Goal: Transaction & Acquisition: Obtain resource

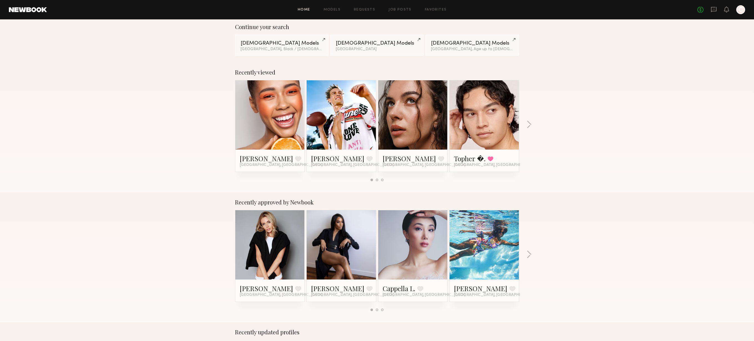
scroll to position [62, 0]
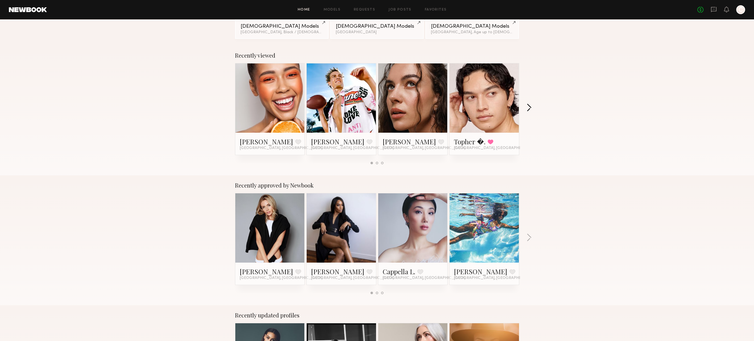
click at [528, 108] on button "button" at bounding box center [528, 108] width 5 height 9
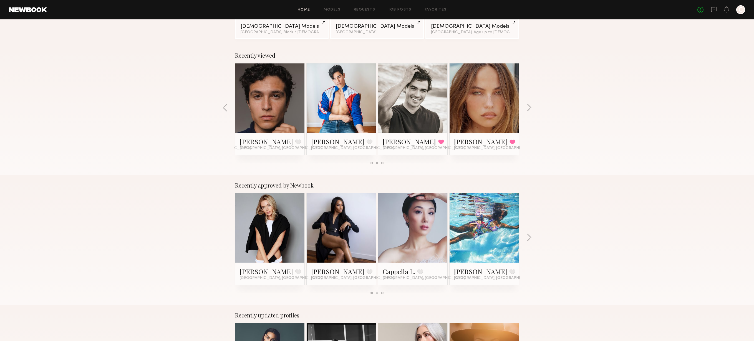
click at [406, 104] on link at bounding box center [413, 98] width 34 height 69
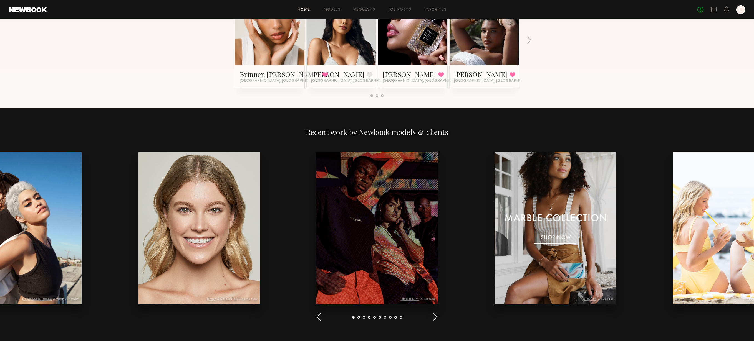
scroll to position [534, 0]
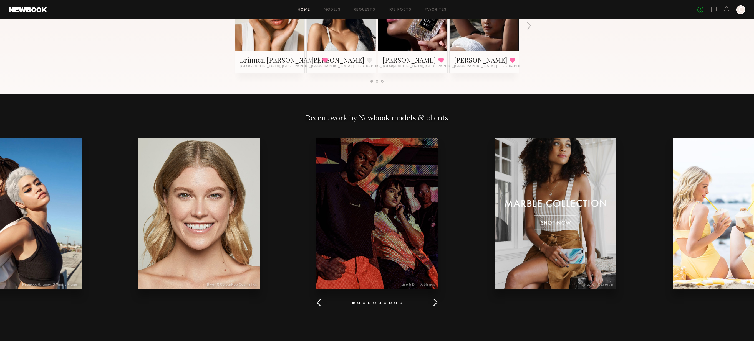
click at [533, 177] on div at bounding box center [554, 214] width 121 height 152
click at [562, 202] on div at bounding box center [554, 214] width 121 height 152
drag, startPoint x: 595, startPoint y: 286, endPoint x: 595, endPoint y: 270, distance: 16.1
click at [595, 286] on div at bounding box center [554, 214] width 121 height 152
drag, startPoint x: 585, startPoint y: 209, endPoint x: 589, endPoint y: 185, distance: 24.1
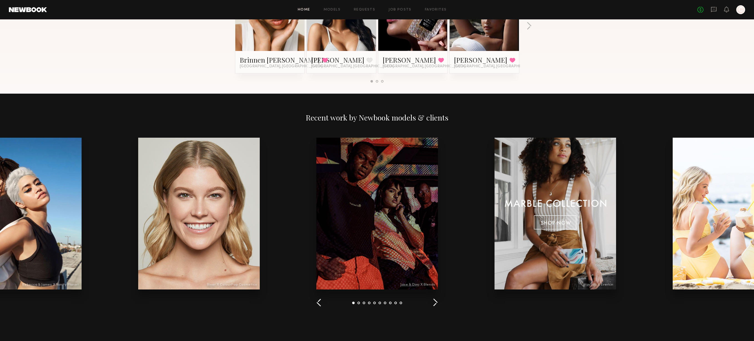
click at [583, 200] on div at bounding box center [554, 214] width 121 height 152
drag, startPoint x: 584, startPoint y: 156, endPoint x: 547, endPoint y: 164, distance: 38.4
click at [572, 156] on div at bounding box center [554, 214] width 121 height 152
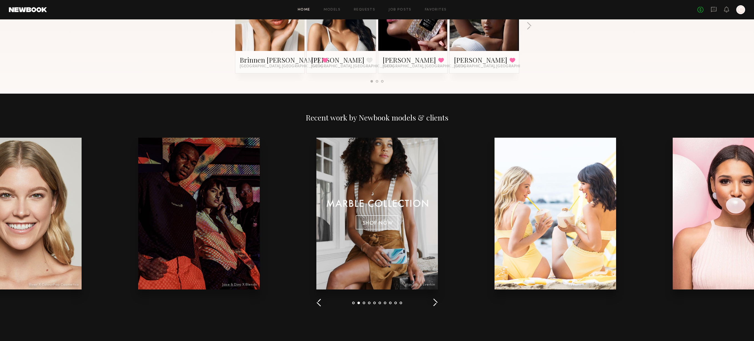
click at [397, 169] on div at bounding box center [376, 214] width 121 height 152
drag, startPoint x: 389, startPoint y: 278, endPoint x: 391, endPoint y: 279, distance: 2.8
click at [389, 279] on div at bounding box center [376, 214] width 121 height 152
click at [413, 284] on div at bounding box center [376, 214] width 121 height 152
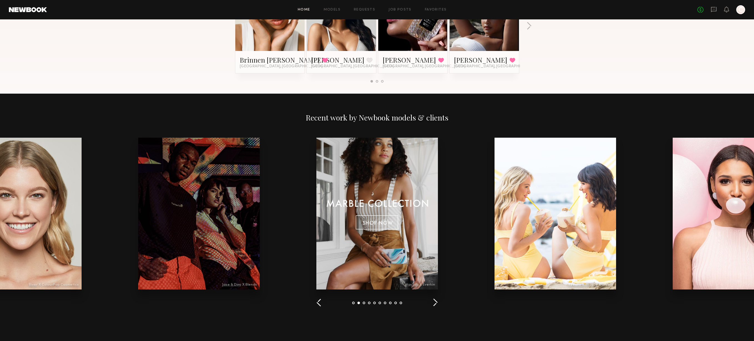
click at [413, 286] on div at bounding box center [376, 214] width 121 height 152
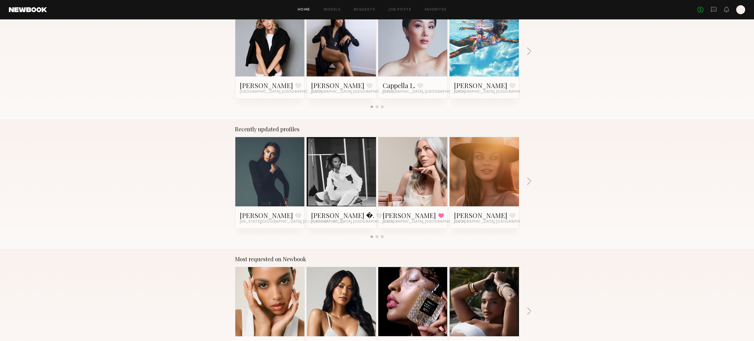
scroll to position [257, 0]
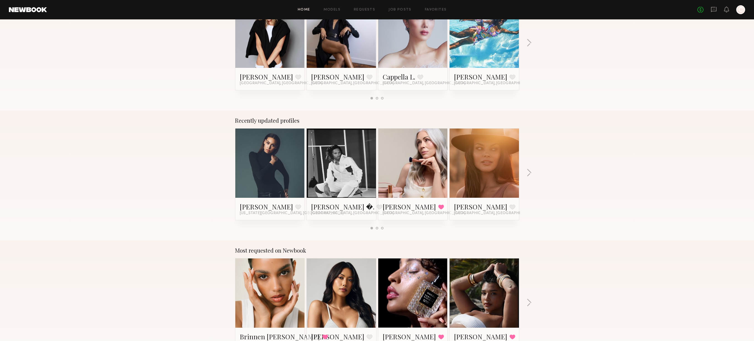
click at [418, 173] on link at bounding box center [413, 163] width 34 height 69
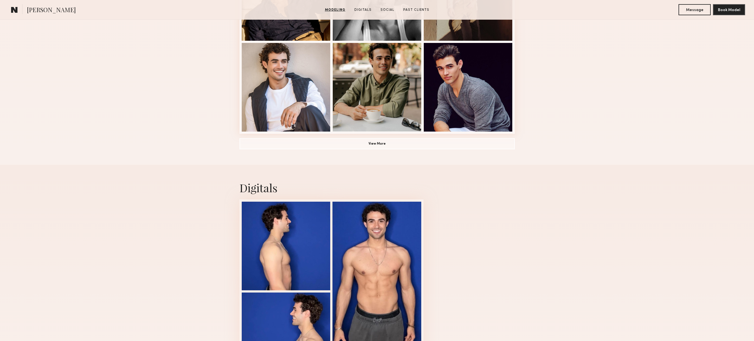
scroll to position [404, 0]
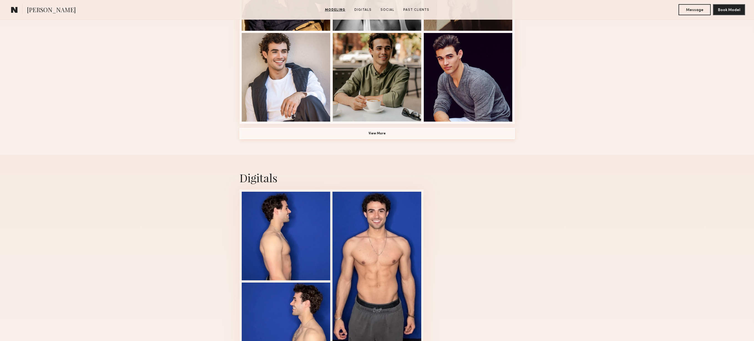
click at [364, 134] on button "View More" at bounding box center [376, 133] width 275 height 11
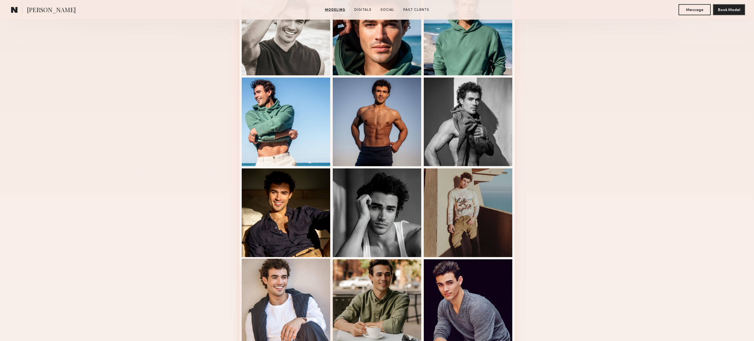
scroll to position [0, 0]
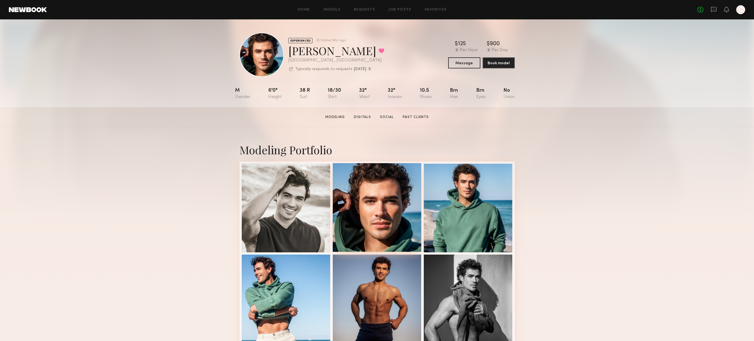
click at [386, 201] on div at bounding box center [377, 207] width 89 height 89
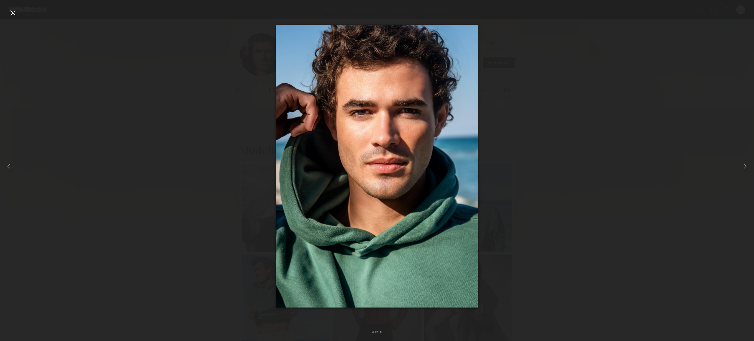
click at [9, 11] on div at bounding box center [12, 12] width 9 height 9
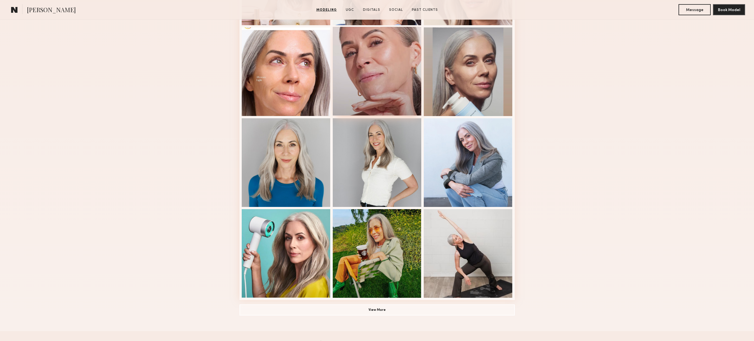
scroll to position [239, 0]
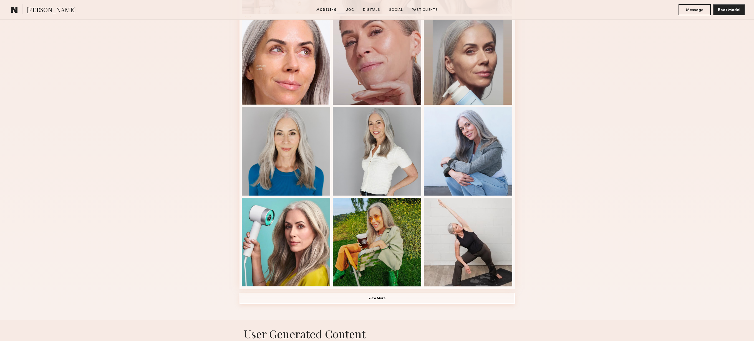
click at [380, 300] on button "View More" at bounding box center [376, 298] width 275 height 11
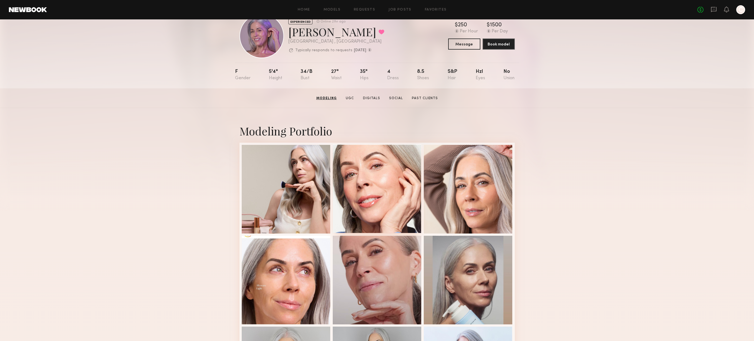
scroll to position [0, 0]
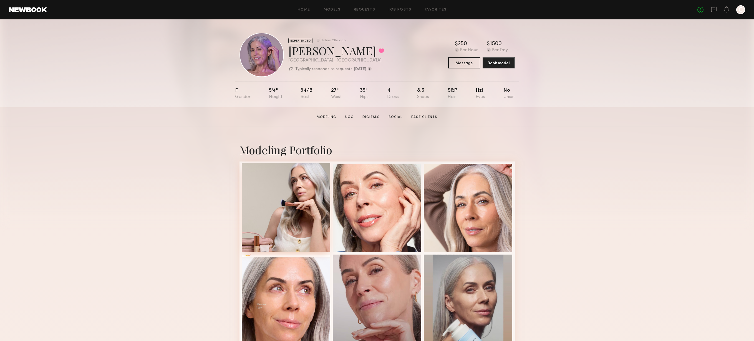
click at [290, 206] on div at bounding box center [286, 207] width 89 height 89
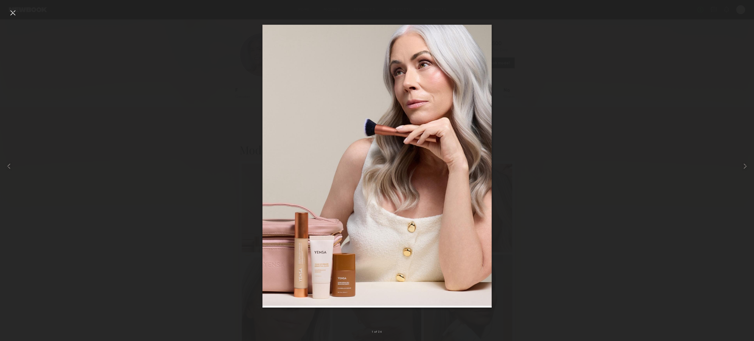
drag, startPoint x: 15, startPoint y: 13, endPoint x: 49, endPoint y: 21, distance: 34.9
click at [15, 13] on div at bounding box center [12, 12] width 9 height 9
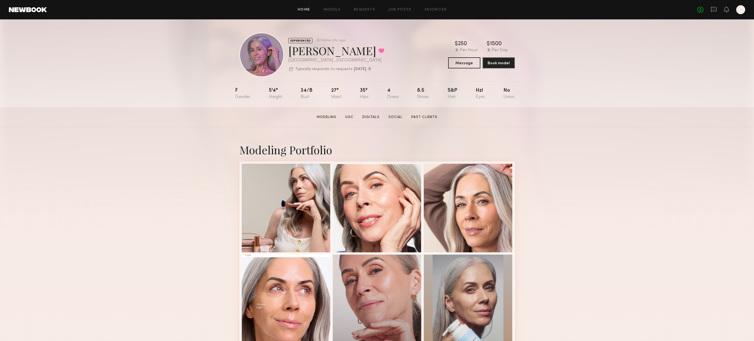
click at [305, 10] on link "Home" at bounding box center [304, 10] width 12 height 4
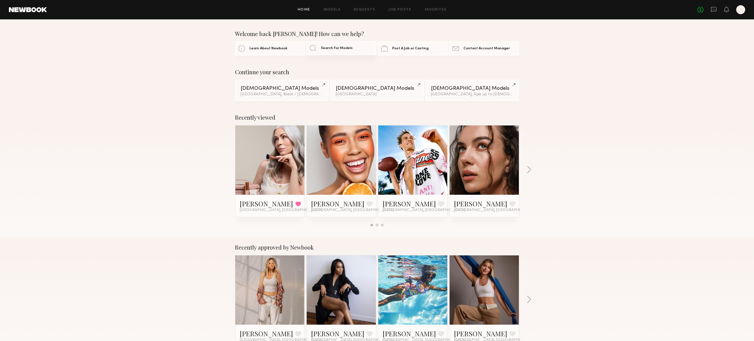
click at [343, 50] on link "Search For Models" at bounding box center [341, 48] width 70 height 14
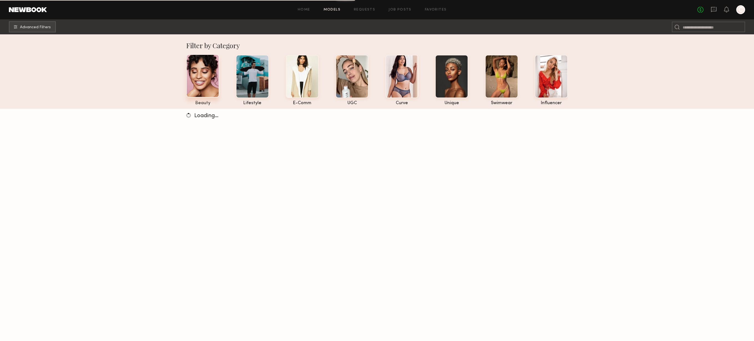
click at [209, 87] on div at bounding box center [202, 75] width 33 height 43
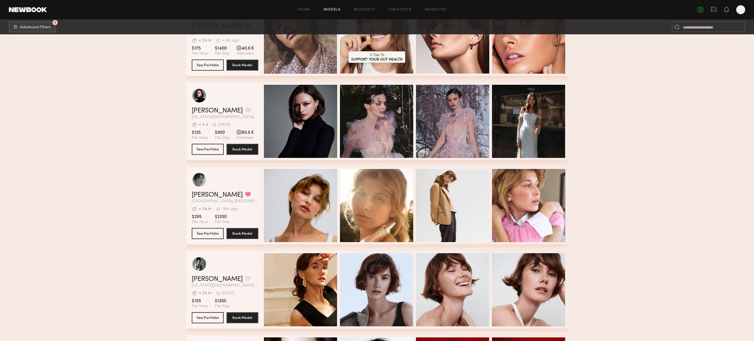
scroll to position [359, 0]
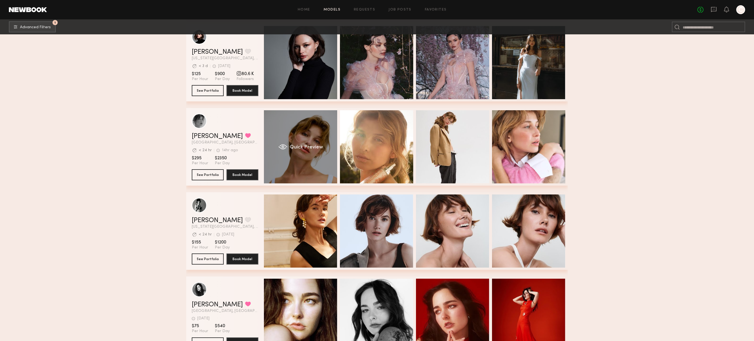
click at [308, 171] on div "Quick Preview" at bounding box center [300, 146] width 73 height 73
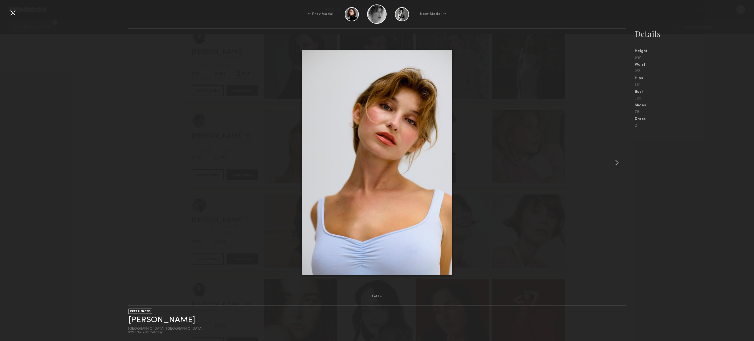
click at [618, 164] on common-icon at bounding box center [616, 162] width 9 height 9
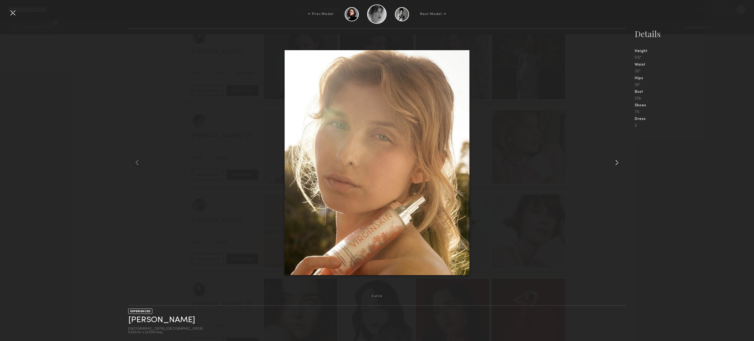
click at [616, 163] on common-icon at bounding box center [616, 162] width 9 height 9
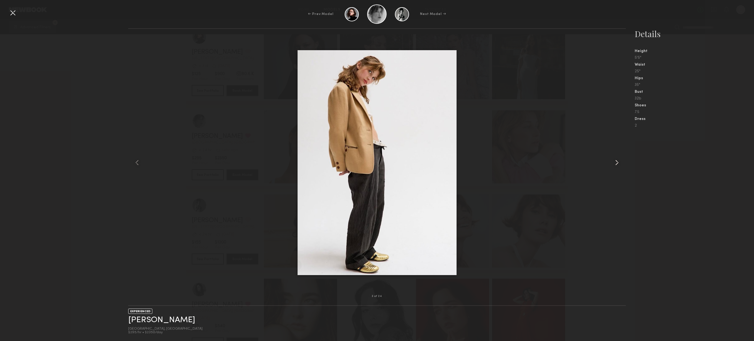
click at [616, 163] on common-icon at bounding box center [616, 162] width 9 height 9
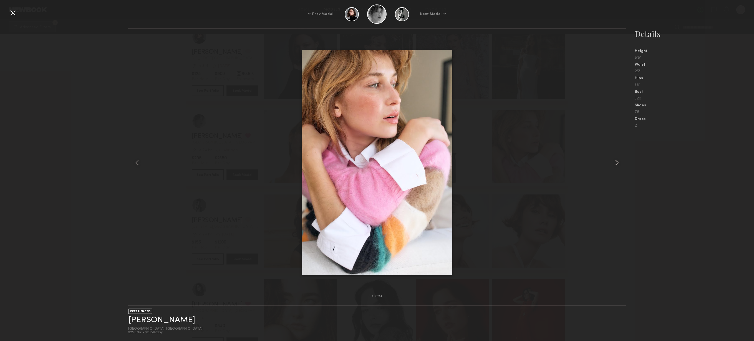
click at [616, 163] on common-icon at bounding box center [616, 162] width 9 height 9
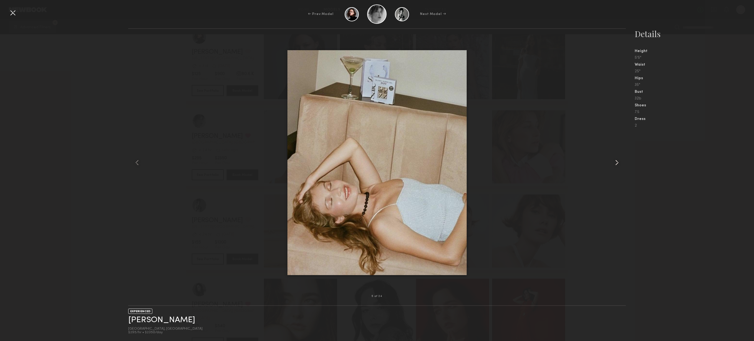
click at [614, 163] on common-icon at bounding box center [616, 162] width 9 height 9
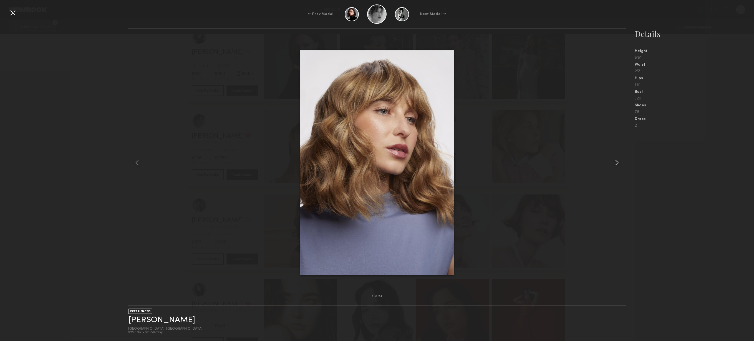
click at [613, 163] on common-icon at bounding box center [616, 162] width 9 height 9
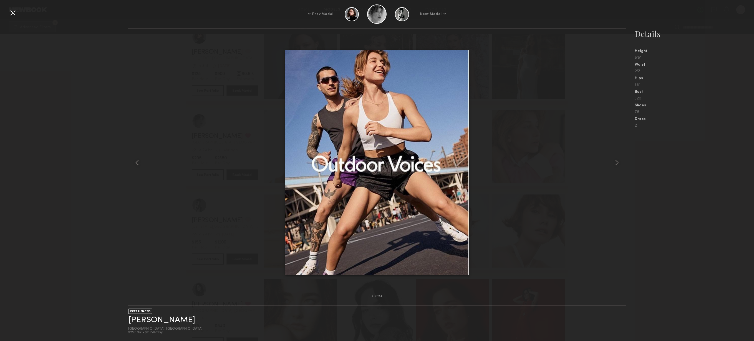
click at [578, 199] on div at bounding box center [376, 163] width 497 height 250
drag, startPoint x: 189, startPoint y: 102, endPoint x: 168, endPoint y: 97, distance: 21.8
click at [189, 103] on div at bounding box center [376, 163] width 497 height 250
click at [16, 12] on div at bounding box center [12, 12] width 9 height 9
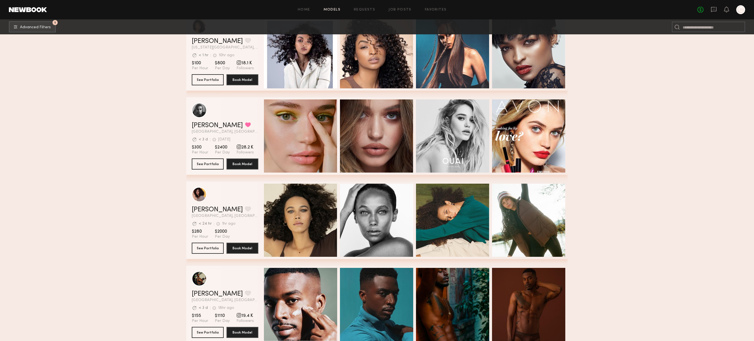
scroll to position [3601, 0]
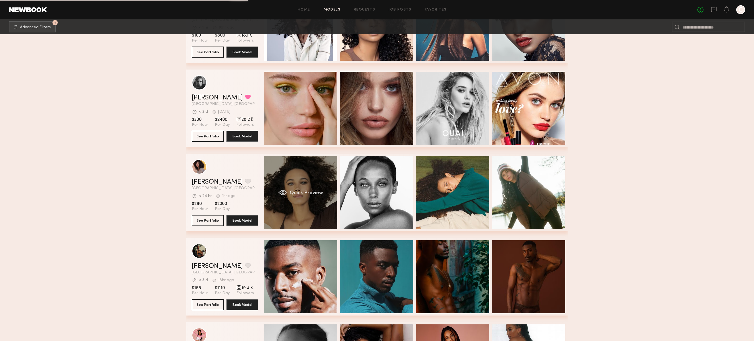
click at [306, 206] on div "Quick Preview" at bounding box center [300, 192] width 73 height 73
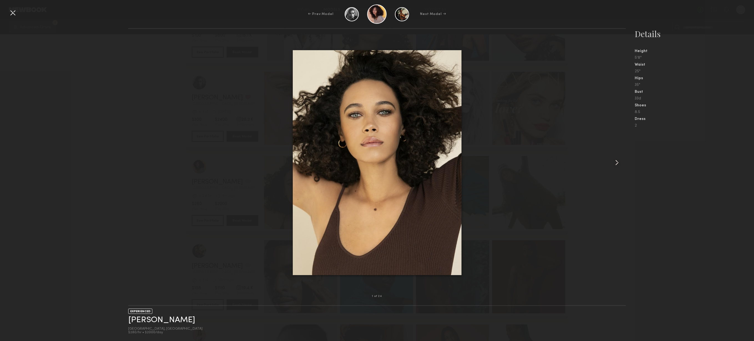
click at [616, 162] on common-icon at bounding box center [616, 162] width 9 height 9
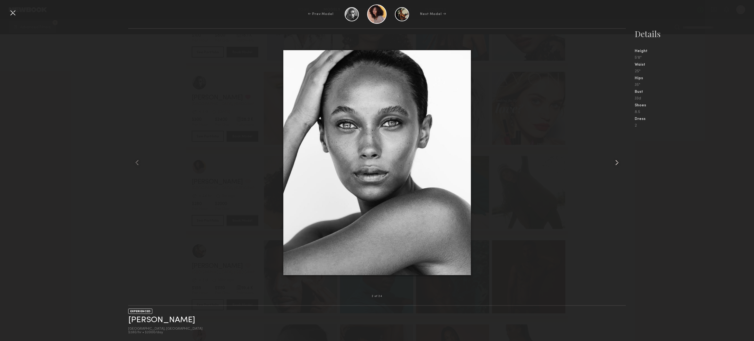
click at [616, 162] on common-icon at bounding box center [616, 162] width 9 height 9
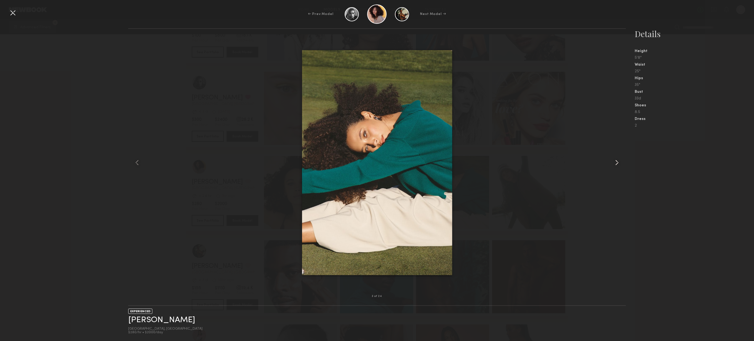
click at [616, 162] on common-icon at bounding box center [616, 162] width 9 height 9
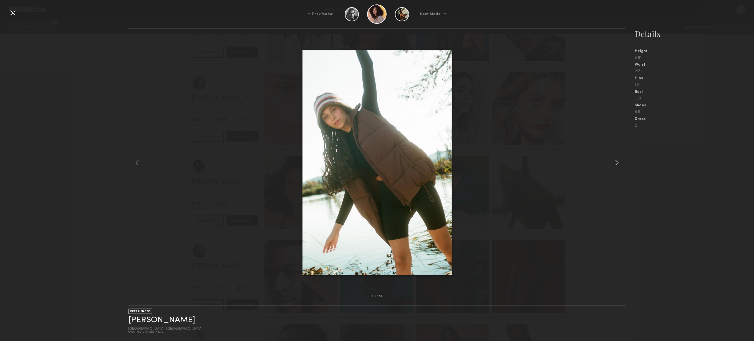
click at [616, 162] on common-icon at bounding box center [616, 162] width 9 height 9
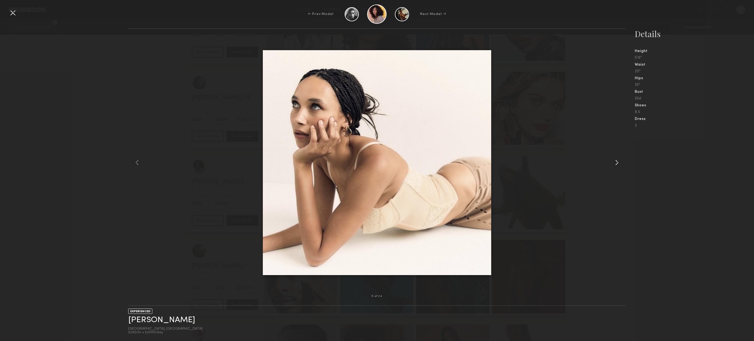
click at [616, 162] on common-icon at bounding box center [616, 162] width 9 height 9
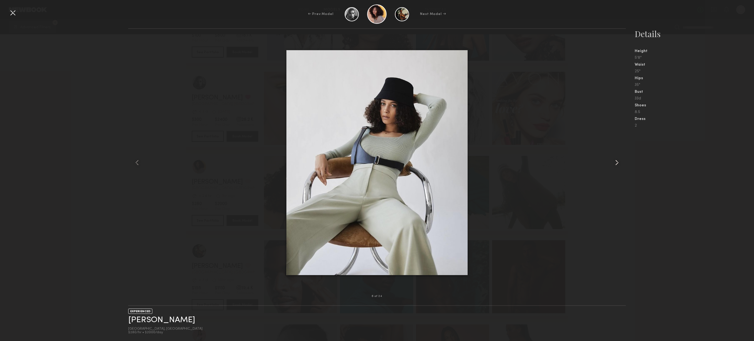
click at [616, 162] on common-icon at bounding box center [616, 162] width 9 height 9
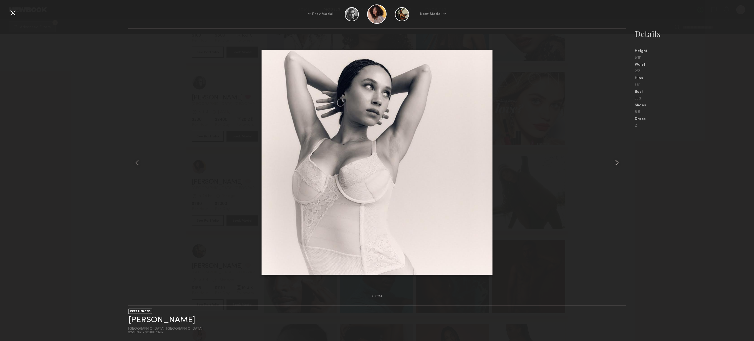
click at [616, 162] on common-icon at bounding box center [616, 162] width 9 height 9
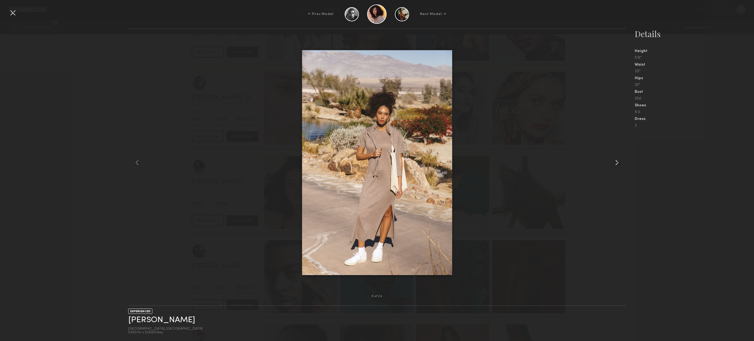
click at [616, 162] on common-icon at bounding box center [616, 162] width 9 height 9
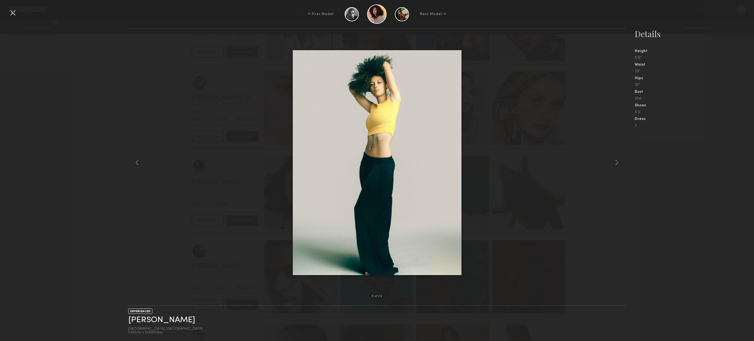
drag, startPoint x: 640, startPoint y: 201, endPoint x: 638, endPoint y: 199, distance: 3.1
click at [640, 201] on nb-gallery-model-stats "Details Height 5'8" Waist 25" Hips 35" Bust 33d Shoes 8.5 Dress 2" at bounding box center [689, 184] width 128 height 313
click at [12, 12] on div at bounding box center [12, 12] width 9 height 9
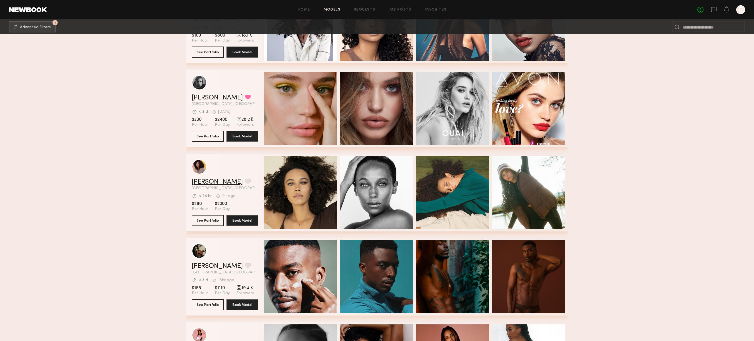
click at [198, 182] on link "Audre M." at bounding box center [217, 182] width 51 height 7
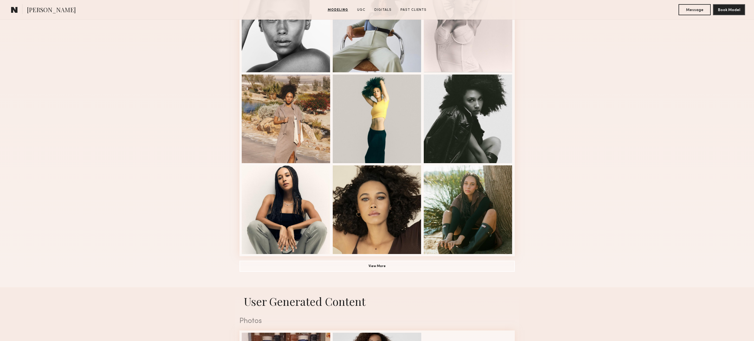
scroll to position [255, 0]
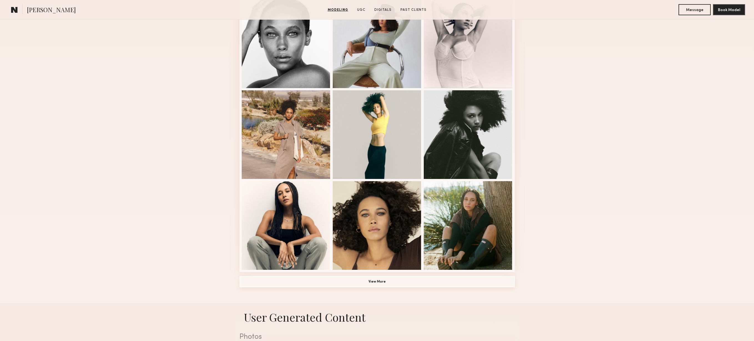
click at [415, 280] on button "View More" at bounding box center [376, 282] width 275 height 11
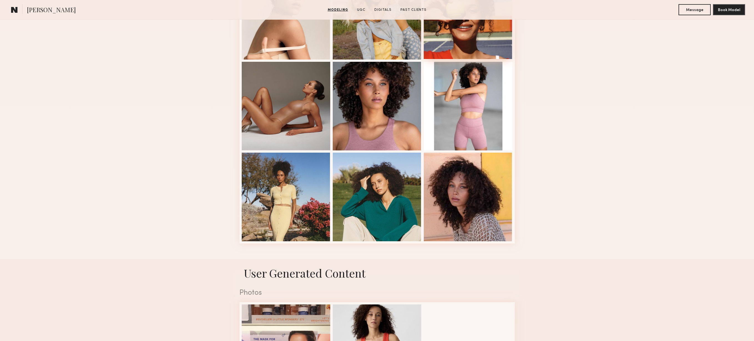
scroll to position [648, 0]
click at [484, 200] on div at bounding box center [467, 196] width 89 height 89
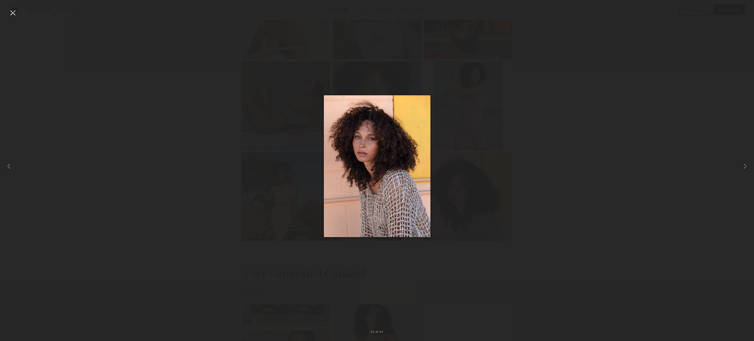
click at [567, 157] on div at bounding box center [377, 166] width 754 height 315
drag, startPoint x: 575, startPoint y: 67, endPoint x: 569, endPoint y: 65, distance: 5.8
click at [574, 66] on div at bounding box center [377, 166] width 754 height 315
click at [254, 12] on div at bounding box center [377, 166] width 754 height 315
drag, startPoint x: 14, startPoint y: 12, endPoint x: 54, endPoint y: 1, distance: 41.4
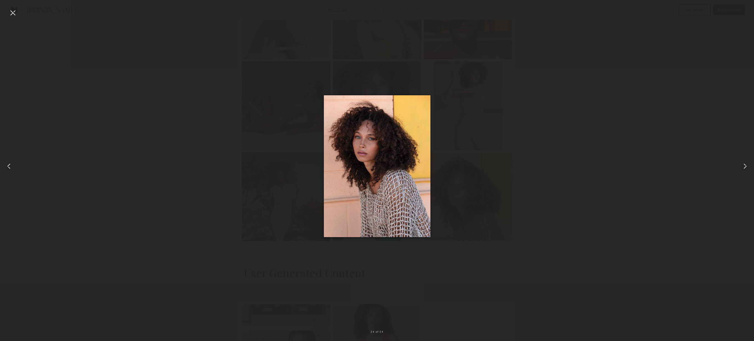
click at [15, 12] on div at bounding box center [12, 12] width 9 height 9
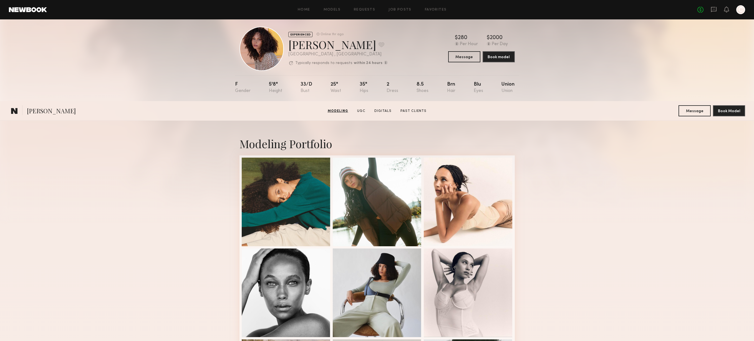
scroll to position [0, 0]
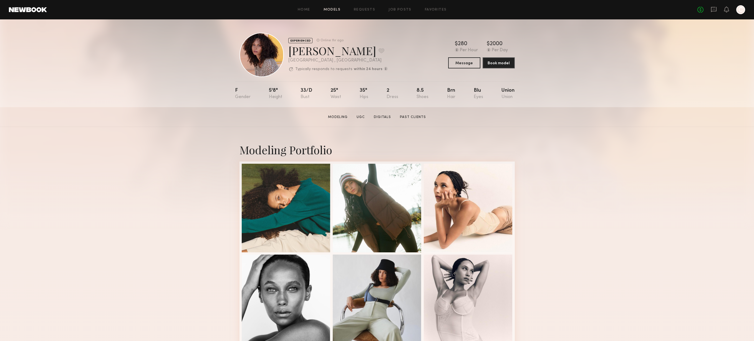
click at [328, 9] on link "Models" at bounding box center [331, 10] width 17 height 4
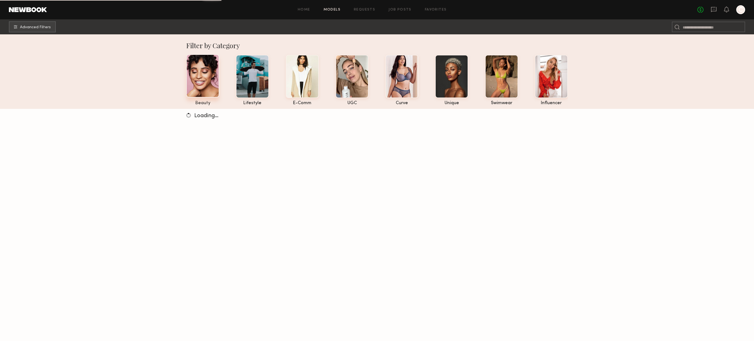
click at [210, 84] on div at bounding box center [202, 75] width 33 height 43
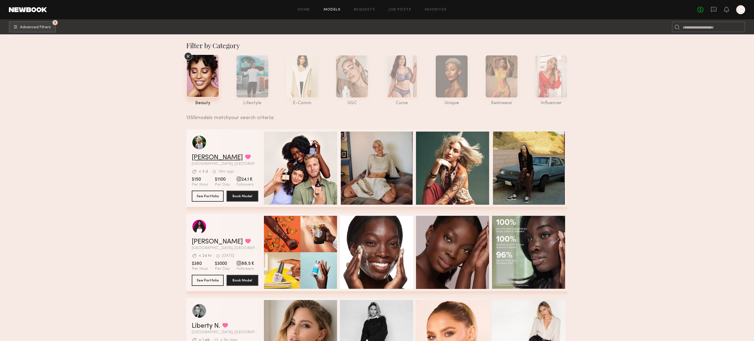
click at [212, 157] on link "Foster M." at bounding box center [217, 157] width 51 height 7
click at [38, 29] on button "1 Advanced Filters" at bounding box center [32, 26] width 47 height 11
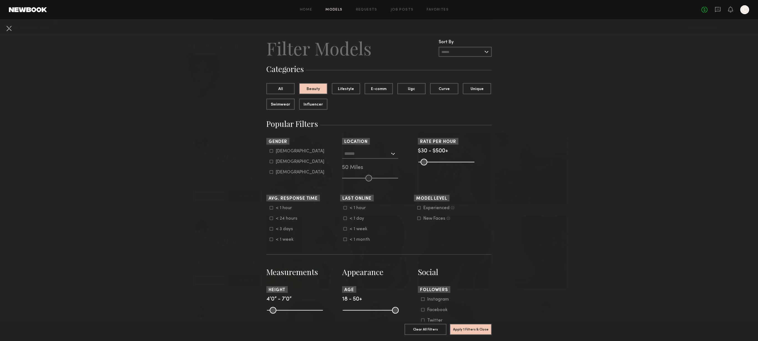
click at [276, 160] on div "Female" at bounding box center [300, 161] width 49 height 3
type input "**"
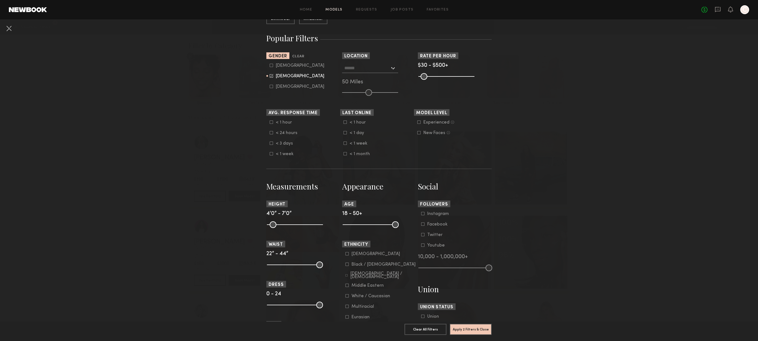
scroll to position [118, 0]
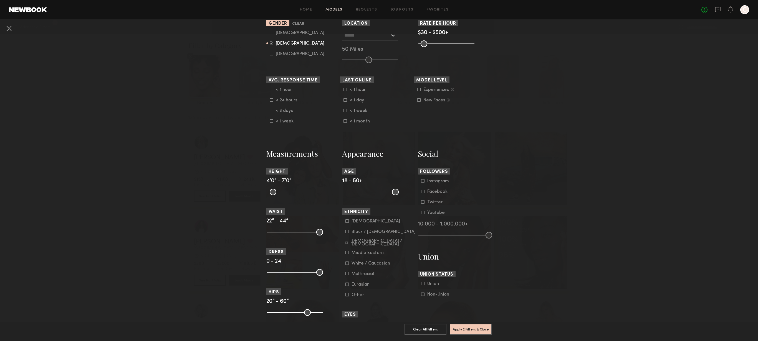
click at [353, 232] on div "Black / African American" at bounding box center [383, 231] width 64 height 3
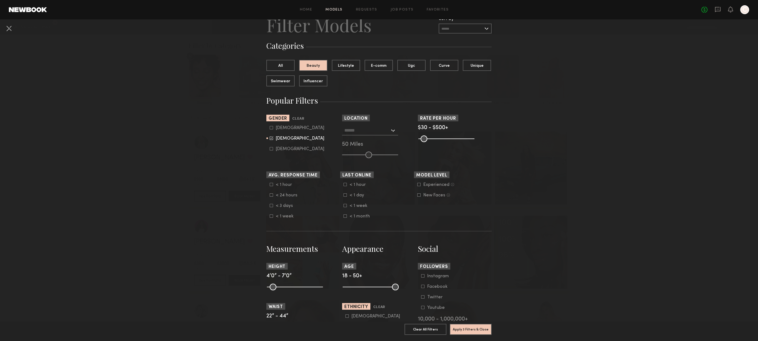
scroll to position [0, 0]
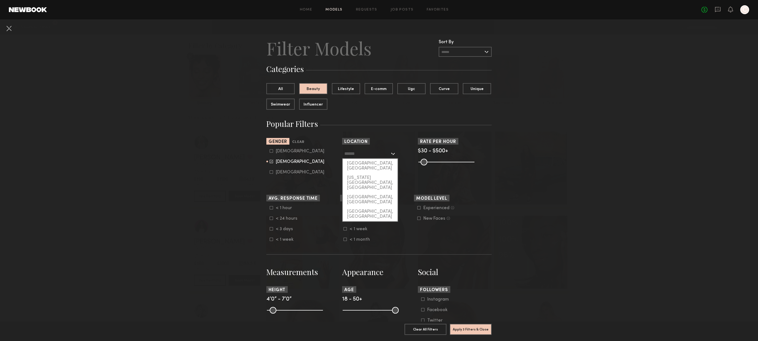
click at [386, 156] on input "text" at bounding box center [366, 153] width 45 height 9
click at [382, 163] on div "[GEOGRAPHIC_DATA], [GEOGRAPHIC_DATA]" at bounding box center [370, 166] width 55 height 14
type input "**********"
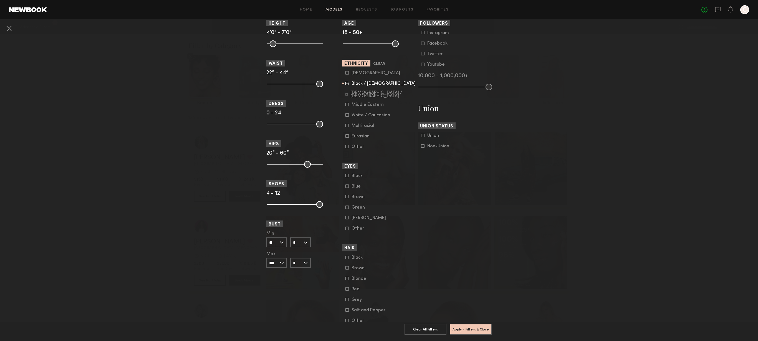
scroll to position [290, 0]
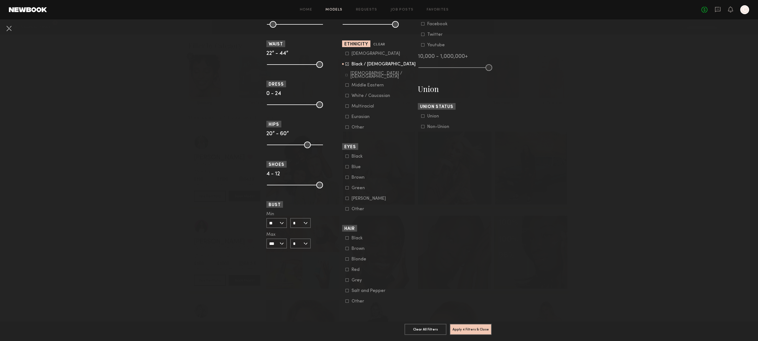
click at [353, 237] on div "Black" at bounding box center [362, 238] width 22 height 3
click at [355, 279] on div "Grey" at bounding box center [362, 280] width 22 height 3
click at [371, 290] on div "Salt and Pepper" at bounding box center [368, 291] width 34 height 3
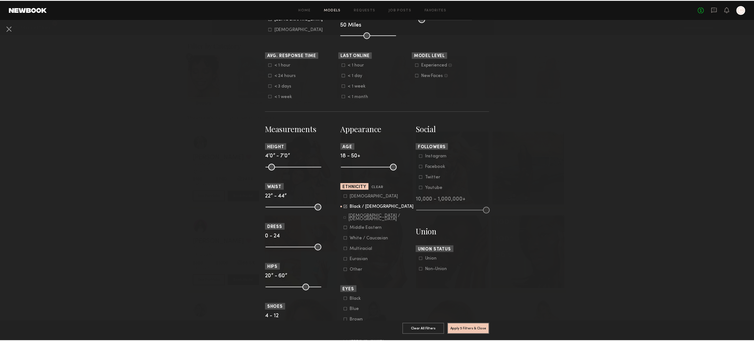
scroll to position [153, 0]
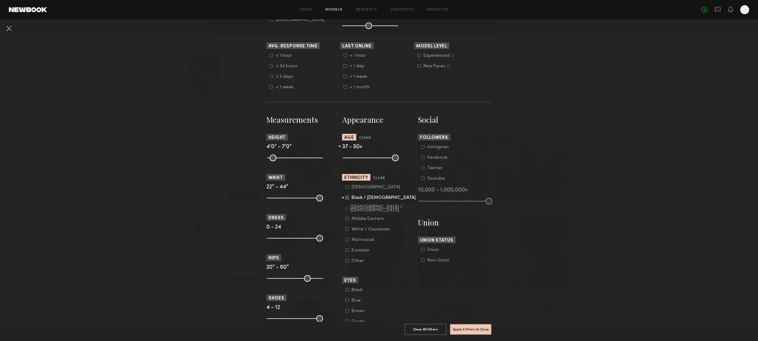
drag, startPoint x: 346, startPoint y: 156, endPoint x: 372, endPoint y: 159, distance: 26.5
click at [372, 159] on input "range" at bounding box center [371, 158] width 56 height 7
type input "**"
click at [371, 159] on input "range" at bounding box center [371, 158] width 56 height 7
click at [467, 328] on button "Apply 6 Filters & Close" at bounding box center [471, 329] width 42 height 11
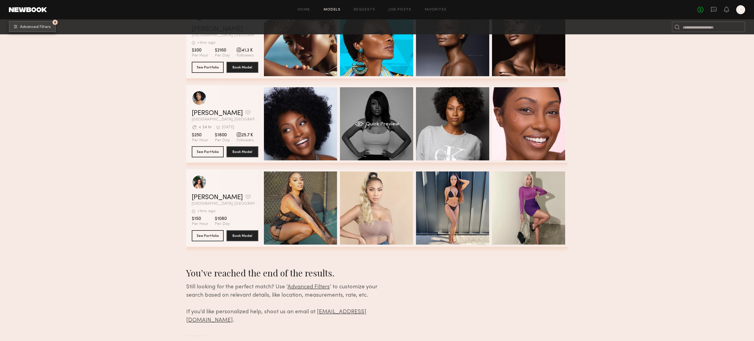
scroll to position [341, 0]
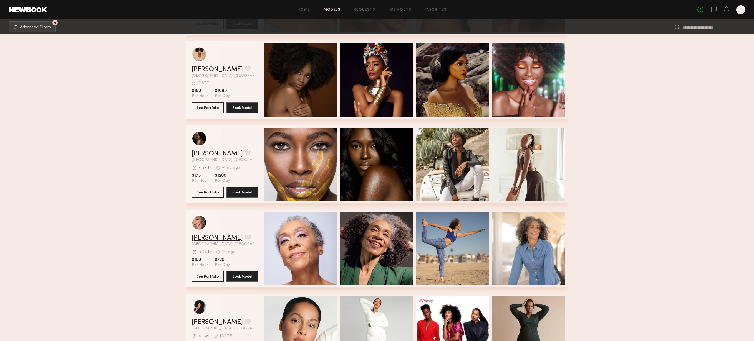
click at [201, 235] on link "Natalie S." at bounding box center [217, 238] width 51 height 7
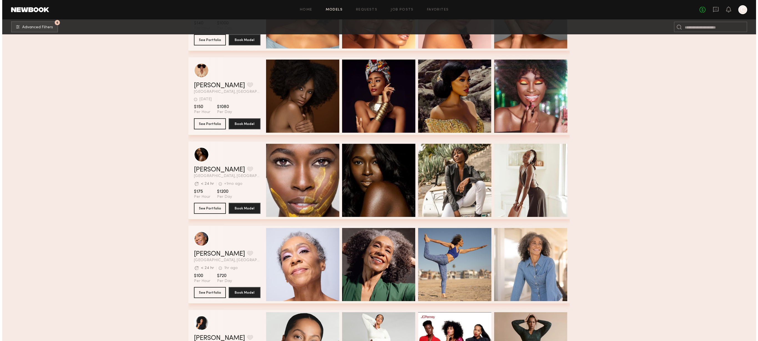
scroll to position [0, 0]
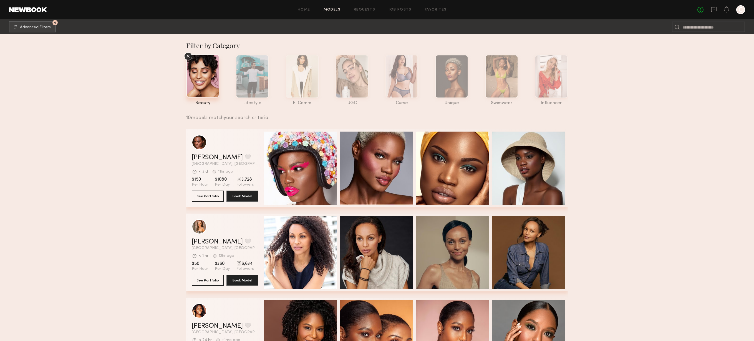
click at [338, 10] on link "Models" at bounding box center [331, 10] width 17 height 4
click at [19, 27] on button "6 Advanced Filters" at bounding box center [32, 26] width 47 height 11
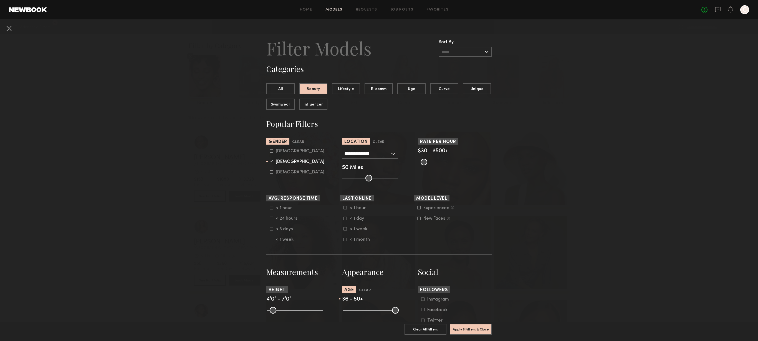
scroll to position [59, 0]
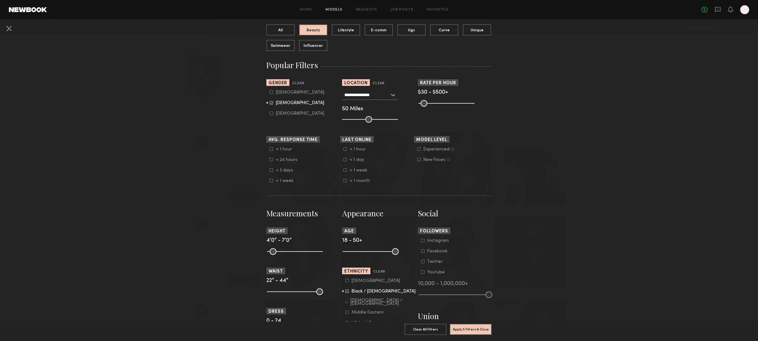
drag, startPoint x: 371, startPoint y: 251, endPoint x: 346, endPoint y: 252, distance: 25.5
type input "**"
click at [343, 248] on input "range" at bounding box center [371, 251] width 56 height 7
drag, startPoint x: 386, startPoint y: 253, endPoint x: 382, endPoint y: 262, distance: 9.8
type input "**"
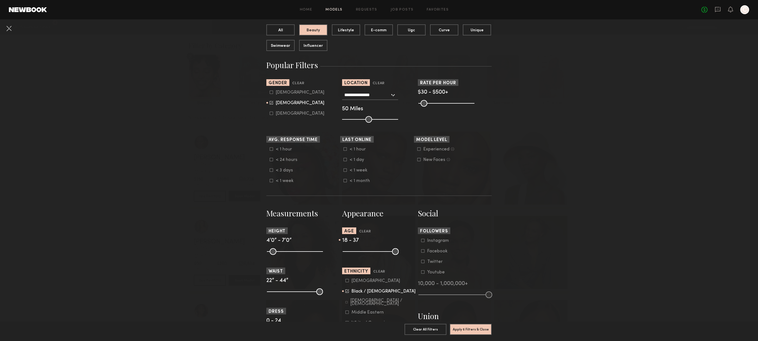
click at [373, 250] on input "range" at bounding box center [371, 251] width 56 height 7
click at [346, 292] on icon at bounding box center [346, 291] width 3 height 3
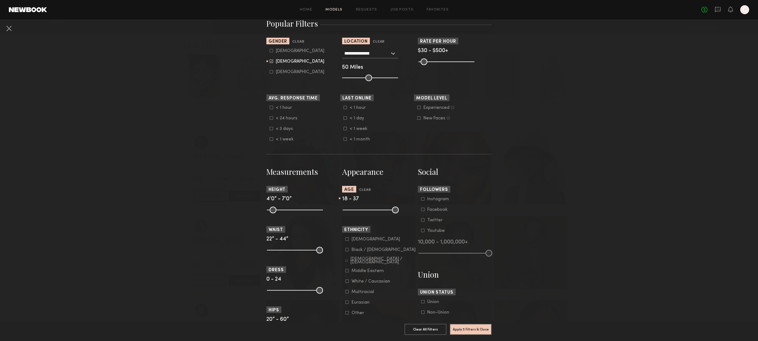
scroll to position [134, 0]
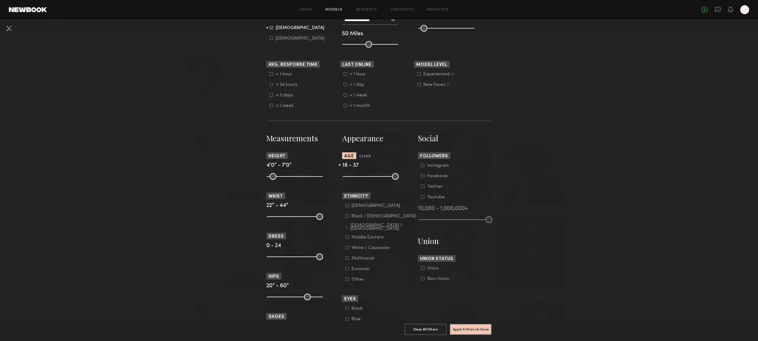
click at [357, 247] on div "White / Caucasian" at bounding box center [370, 248] width 39 height 3
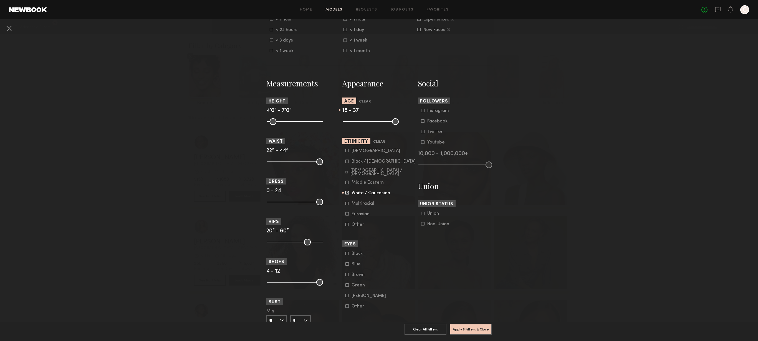
scroll to position [220, 0]
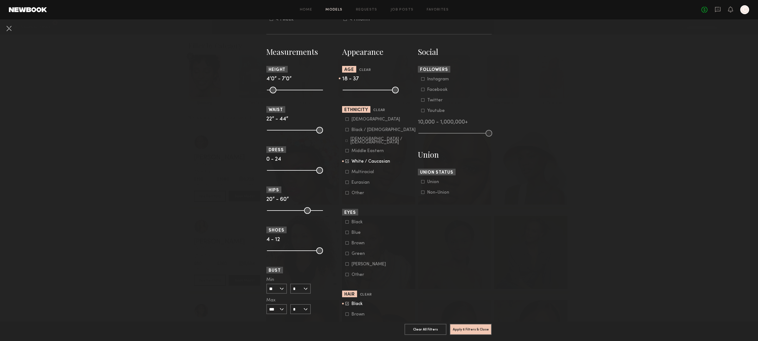
click at [351, 303] on div "Black" at bounding box center [362, 304] width 22 height 3
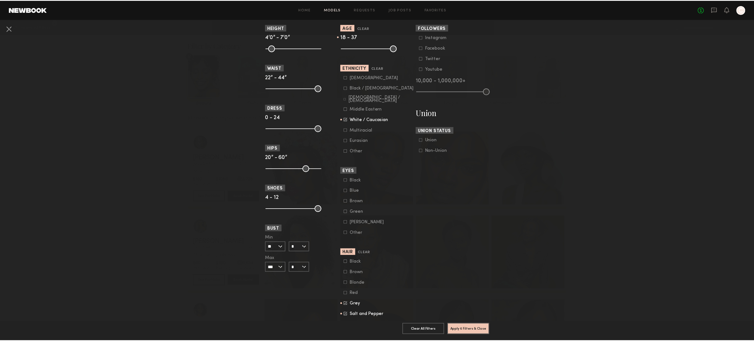
scroll to position [283, 0]
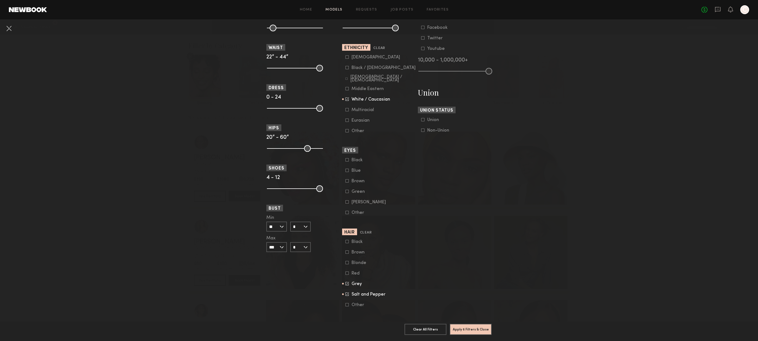
click at [354, 290] on form "Black Brown Blonde Red Grey Salt and Pepper Other" at bounding box center [380, 274] width 70 height 68
drag, startPoint x: 355, startPoint y: 285, endPoint x: 356, endPoint y: 288, distance: 3.7
click at [355, 285] on div "Grey" at bounding box center [362, 284] width 22 height 3
click at [356, 292] on form "Black Brown Blonde Red Grey Salt and Pepper Other" at bounding box center [380, 274] width 70 height 68
drag, startPoint x: 355, startPoint y: 295, endPoint x: 355, endPoint y: 292, distance: 3.4
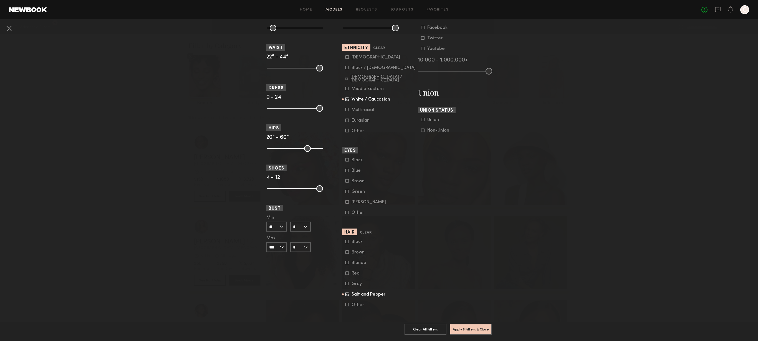
click at [355, 295] on div "Salt and Pepper" at bounding box center [368, 294] width 34 height 3
click at [355, 272] on div "Red" at bounding box center [362, 273] width 22 height 3
click at [357, 262] on div "Blonde" at bounding box center [362, 263] width 22 height 3
click at [476, 326] on button "Apply 6 Filters & Close" at bounding box center [471, 329] width 42 height 11
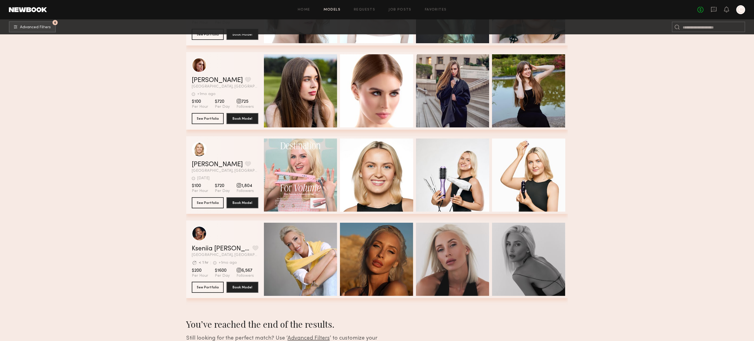
scroll to position [13366, 0]
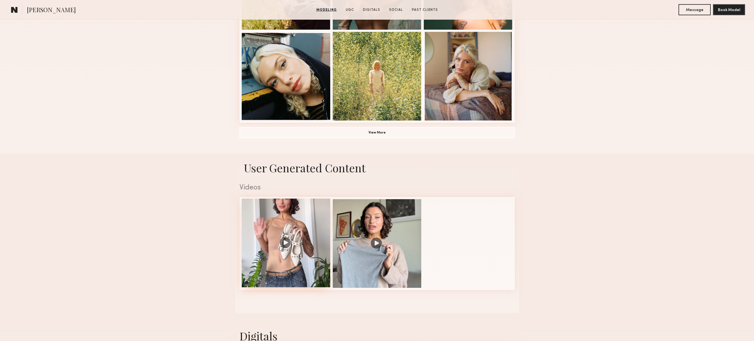
scroll to position [436, 0]
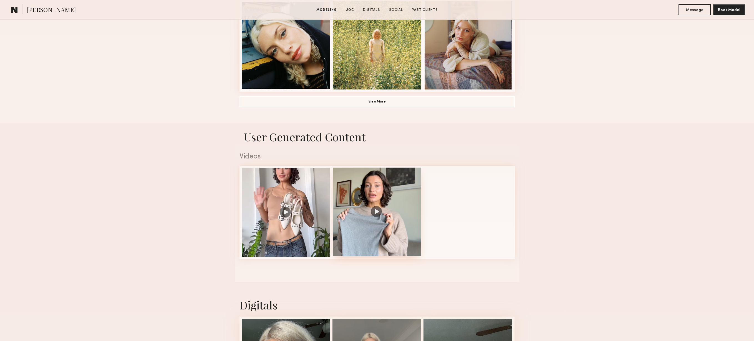
click at [407, 190] on div at bounding box center [377, 212] width 89 height 89
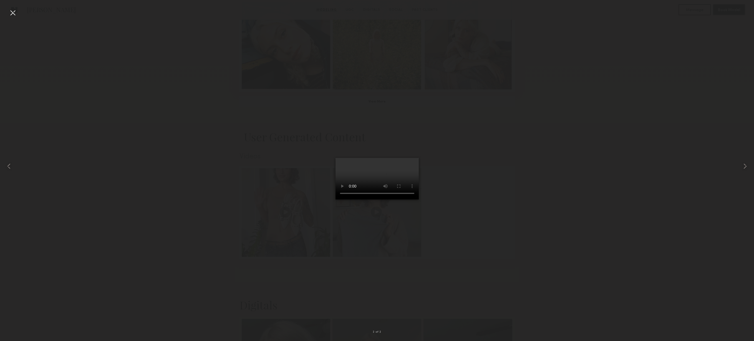
click at [568, 159] on div at bounding box center [377, 166] width 754 height 315
click at [12, 11] on div at bounding box center [12, 12] width 9 height 9
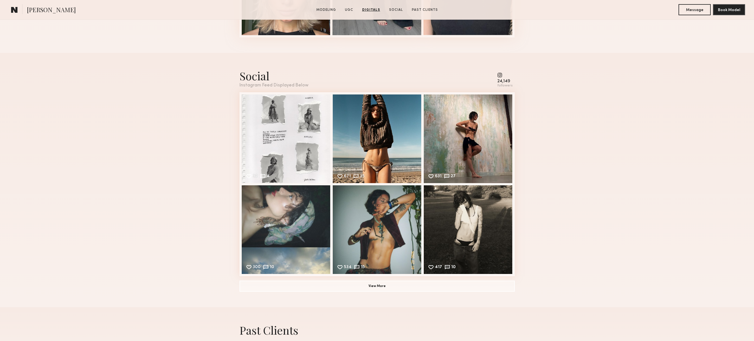
scroll to position [933, 0]
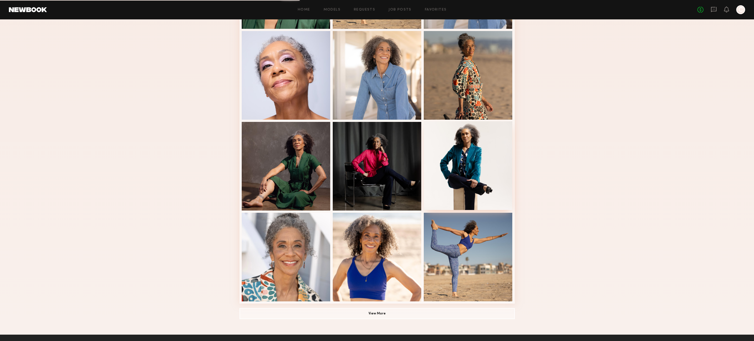
scroll to position [223, 0]
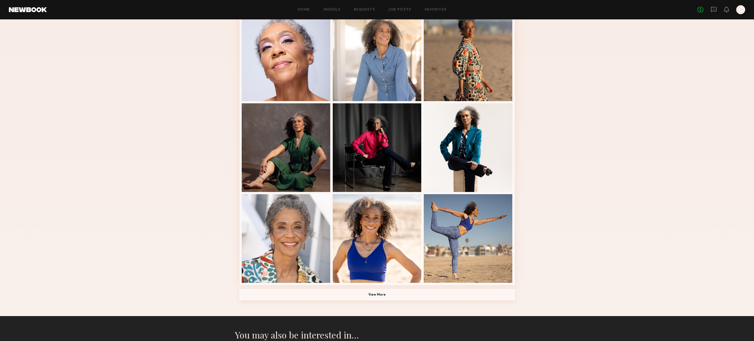
click at [394, 294] on button "View More" at bounding box center [376, 295] width 275 height 11
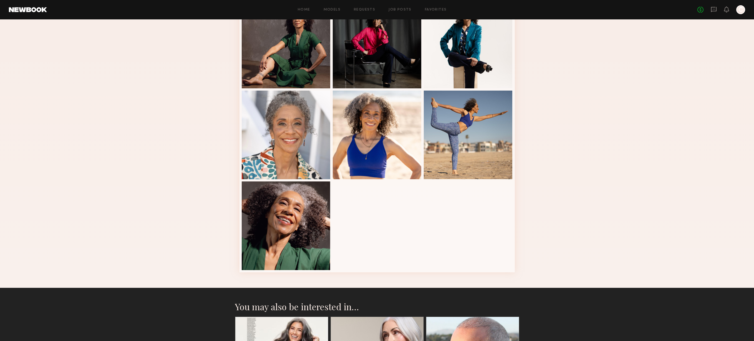
scroll to position [485, 0]
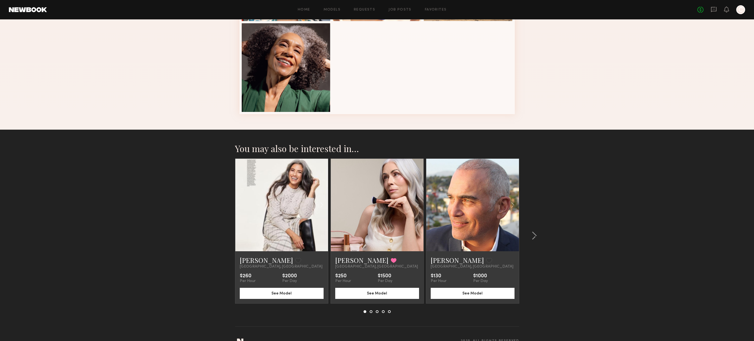
click at [293, 224] on link at bounding box center [282, 205] width 32 height 93
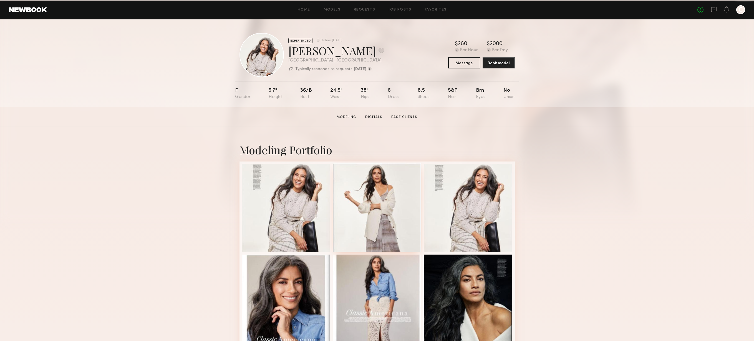
click at [381, 203] on div at bounding box center [377, 207] width 89 height 89
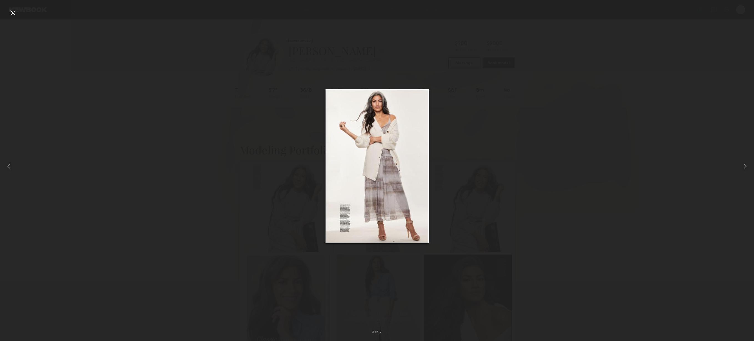
click at [663, 177] on div at bounding box center [377, 166] width 754 height 315
drag, startPoint x: 605, startPoint y: 156, endPoint x: 590, endPoint y: 151, distance: 16.2
click at [605, 156] on div at bounding box center [377, 166] width 754 height 315
click at [298, 94] on div at bounding box center [377, 166] width 754 height 315
drag, startPoint x: 41, startPoint y: 53, endPoint x: 37, endPoint y: 54, distance: 4.2
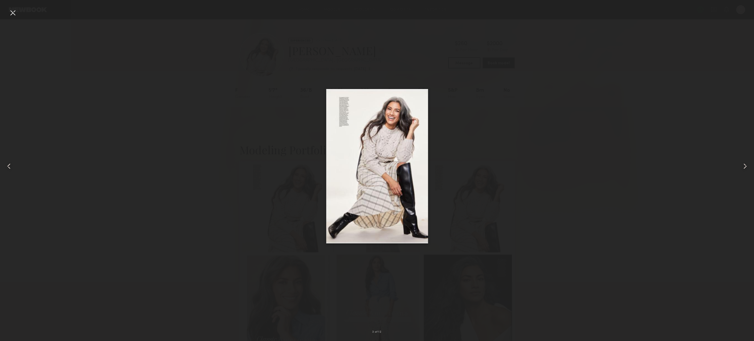
click at [13, 13] on div at bounding box center [12, 12] width 9 height 9
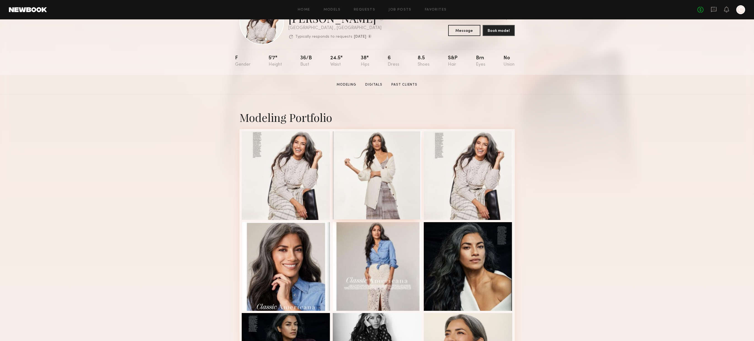
scroll to position [128, 0]
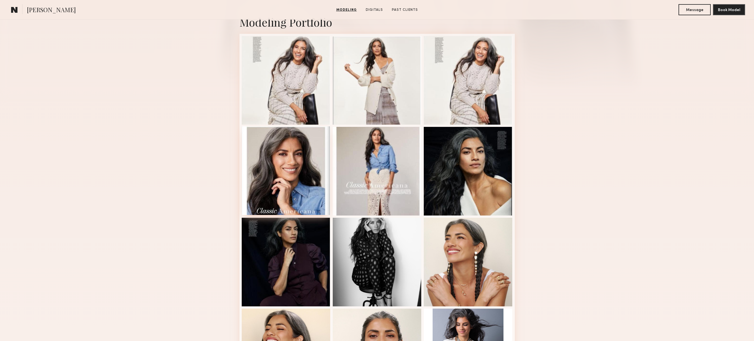
click at [300, 187] on div at bounding box center [286, 170] width 89 height 89
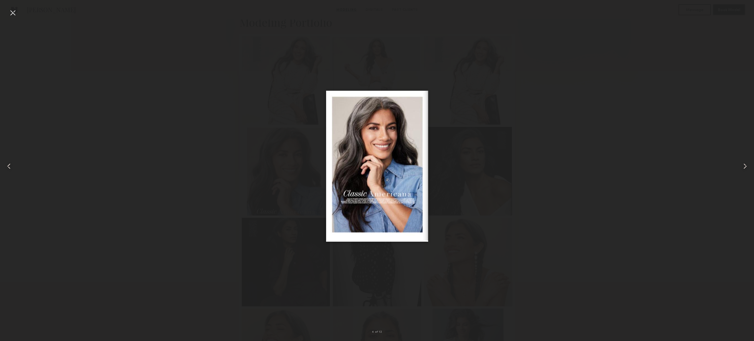
drag, startPoint x: 635, startPoint y: 216, endPoint x: 614, endPoint y: 203, distance: 24.8
click at [636, 216] on div at bounding box center [377, 166] width 754 height 315
click at [13, 12] on div at bounding box center [12, 12] width 9 height 9
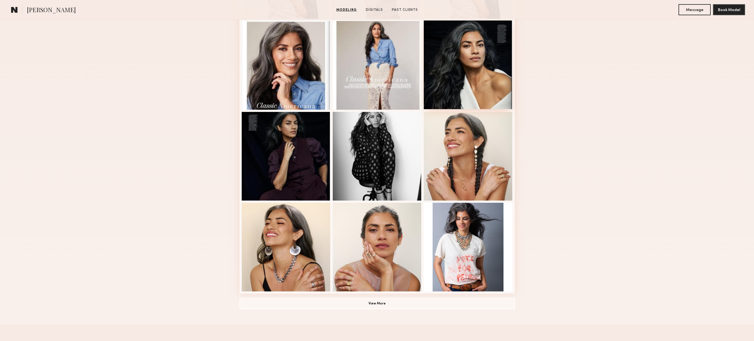
scroll to position [251, 0]
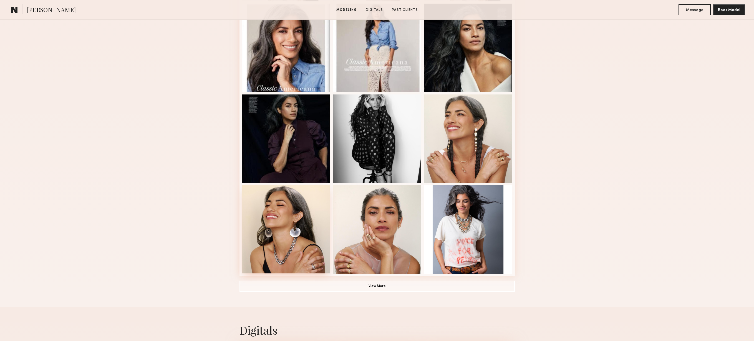
click at [282, 242] on div at bounding box center [286, 229] width 89 height 89
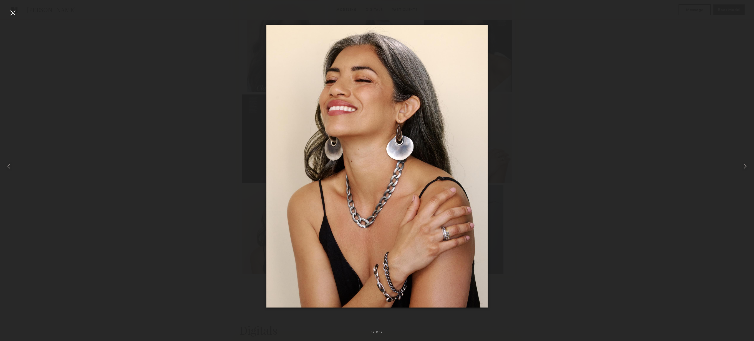
drag, startPoint x: 141, startPoint y: 62, endPoint x: 113, endPoint y: 54, distance: 28.9
click at [142, 67] on div at bounding box center [377, 166] width 754 height 315
click at [13, 13] on div at bounding box center [12, 12] width 9 height 9
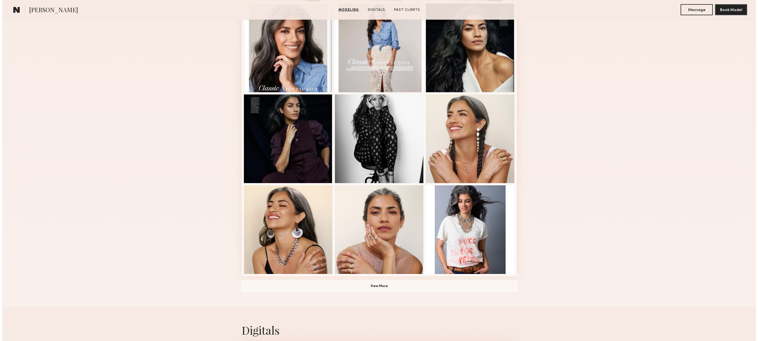
scroll to position [0, 0]
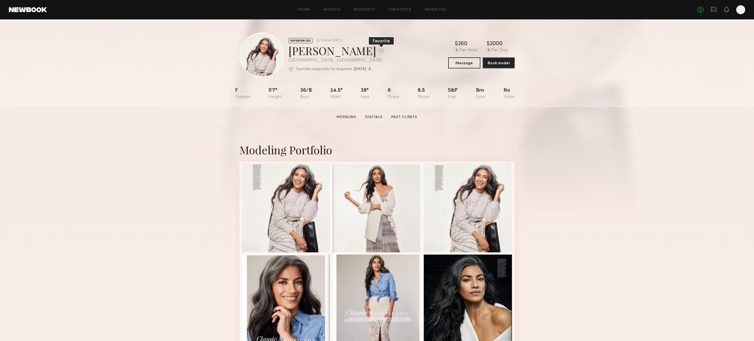
click at [378, 52] on button at bounding box center [381, 50] width 6 height 5
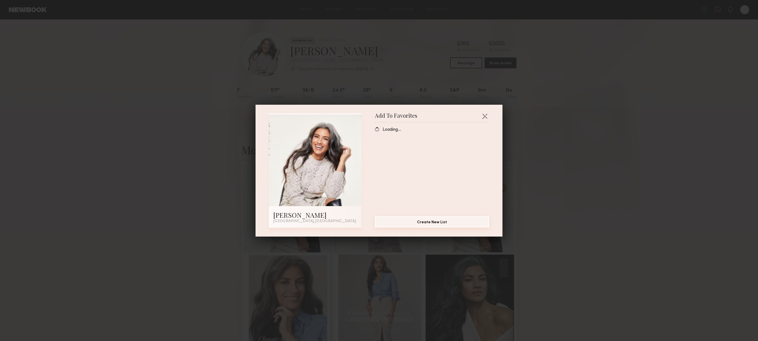
click at [428, 223] on button "Create New List" at bounding box center [432, 222] width 114 height 11
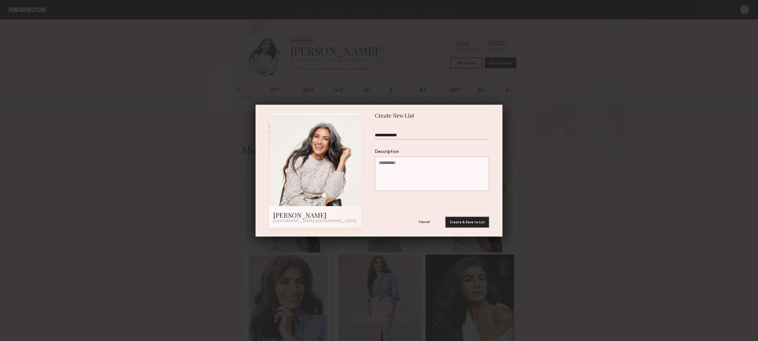
type input "**********"
click at [445, 217] on button "Create & Save to List" at bounding box center [467, 222] width 44 height 11
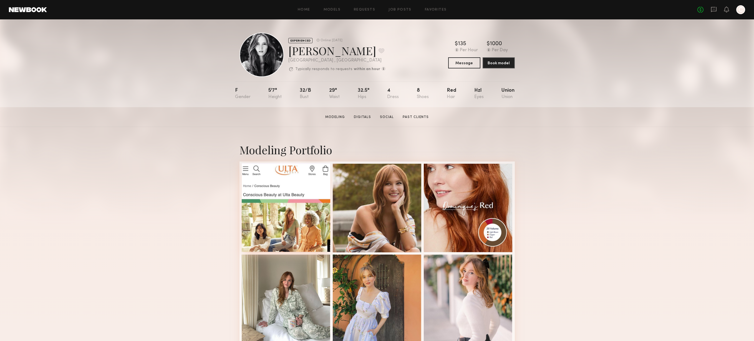
click at [309, 224] on div at bounding box center [286, 207] width 89 height 89
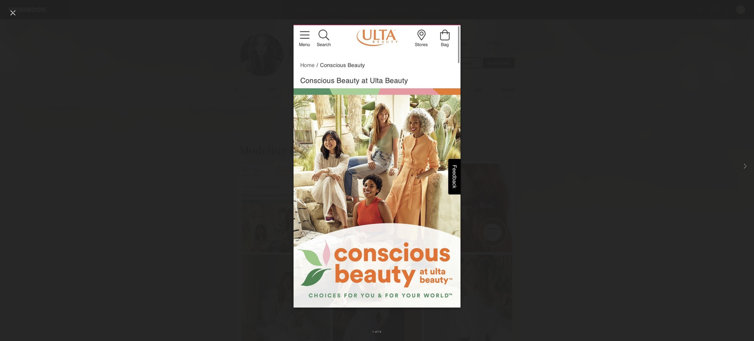
click at [225, 63] on div at bounding box center [377, 166] width 754 height 315
click at [15, 11] on div at bounding box center [12, 12] width 9 height 9
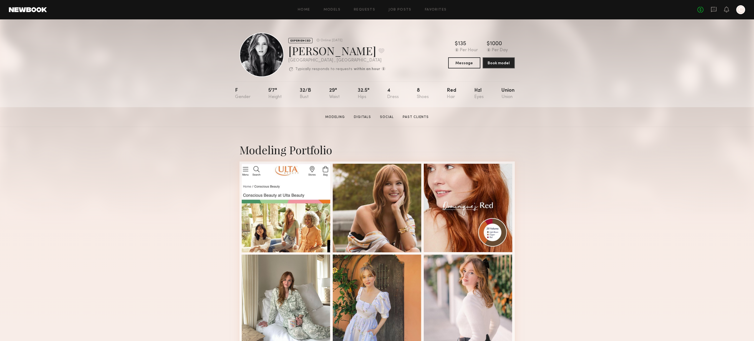
click at [619, 195] on div "Modeling Portfolio View More" at bounding box center [377, 343] width 754 height 432
click at [561, 179] on div "Modeling Portfolio View More" at bounding box center [377, 343] width 754 height 432
click at [478, 192] on div at bounding box center [467, 207] width 89 height 89
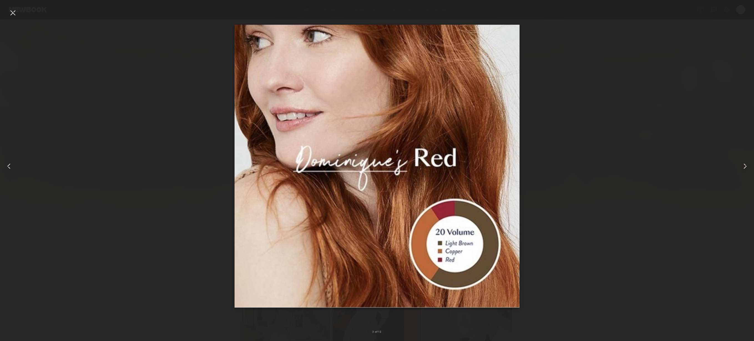
click at [578, 154] on div at bounding box center [377, 166] width 754 height 315
drag, startPoint x: 15, startPoint y: 13, endPoint x: 24, endPoint y: 15, distance: 9.8
click at [14, 13] on div at bounding box center [12, 12] width 9 height 9
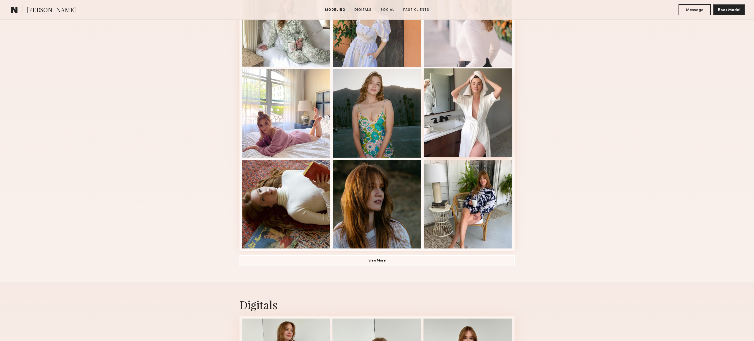
scroll to position [431, 0]
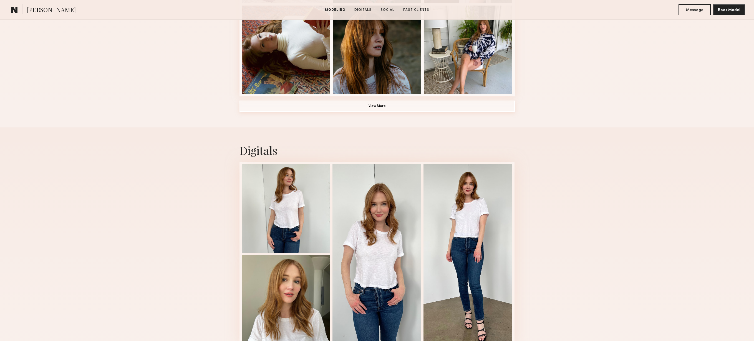
click at [395, 104] on button "View More" at bounding box center [376, 106] width 275 height 11
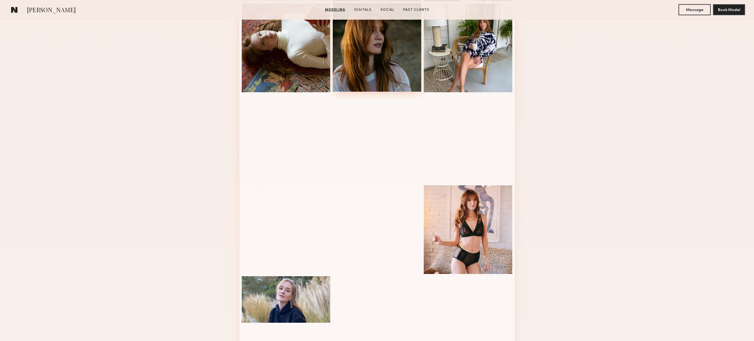
scroll to position [441, 0]
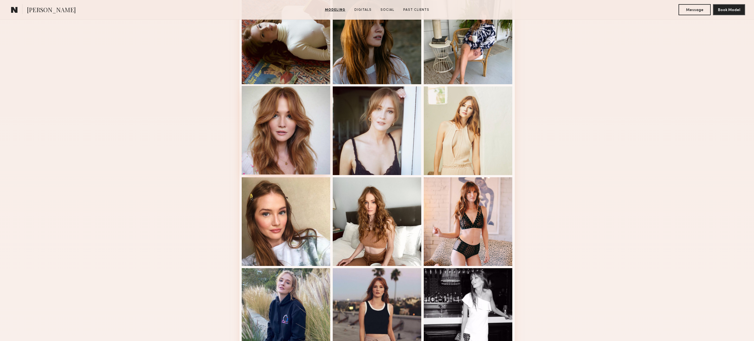
click at [311, 156] on div at bounding box center [286, 130] width 89 height 89
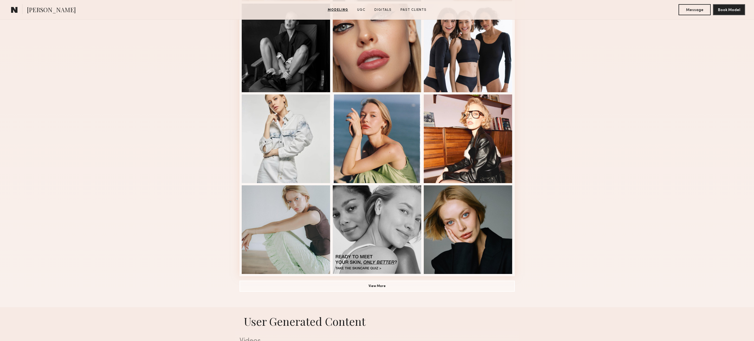
scroll to position [292, 0]
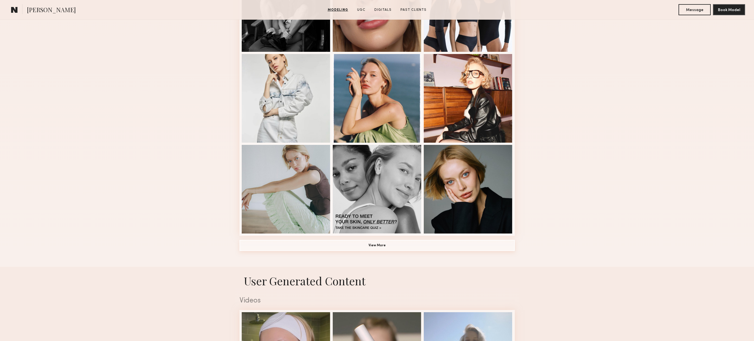
click at [376, 246] on button "View More" at bounding box center [376, 245] width 275 height 11
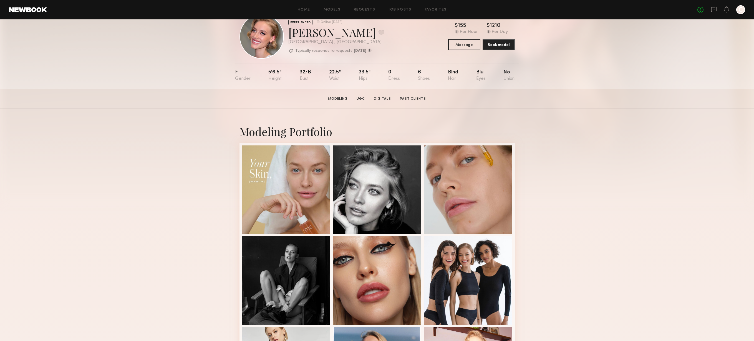
scroll to position [0, 0]
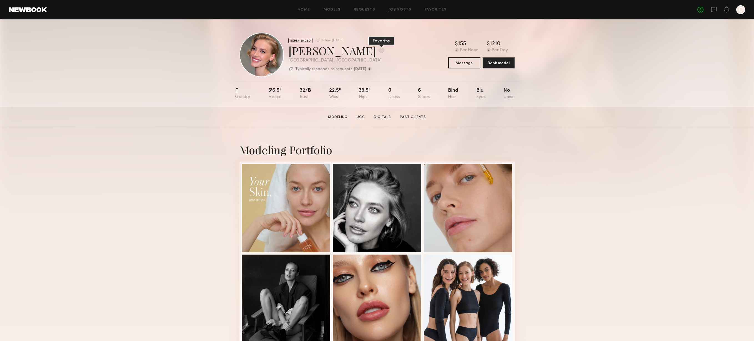
click at [378, 51] on button at bounding box center [381, 50] width 6 height 5
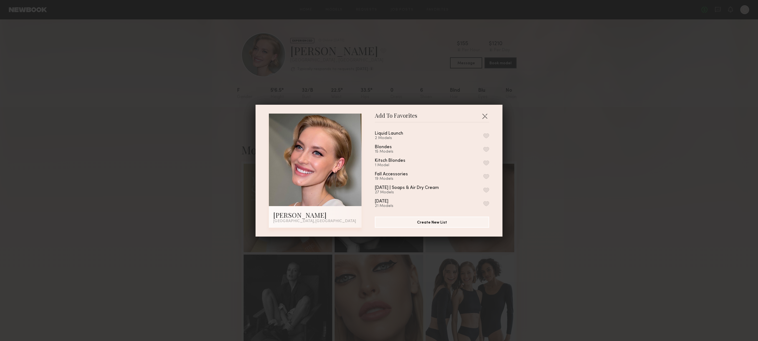
click at [483, 135] on button "button" at bounding box center [486, 135] width 6 height 5
click at [485, 114] on button "button" at bounding box center [484, 116] width 9 height 9
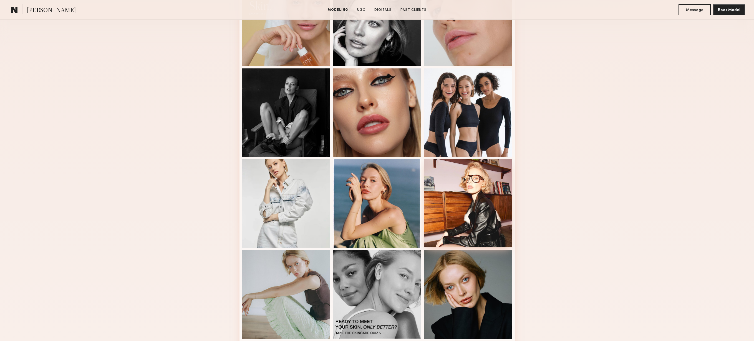
scroll to position [203, 0]
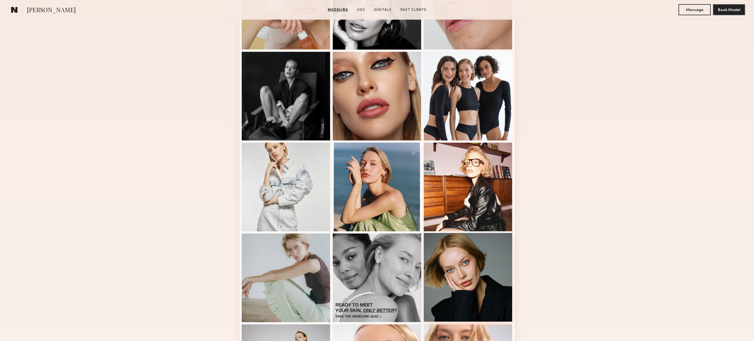
click at [458, 287] on div at bounding box center [467, 277] width 89 height 89
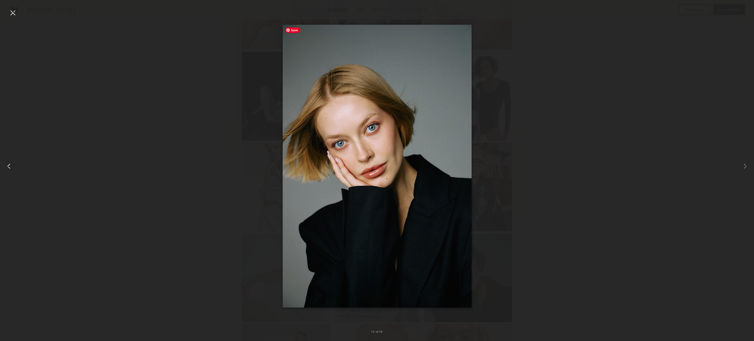
click at [29, 72] on div at bounding box center [15, 166] width 30 height 315
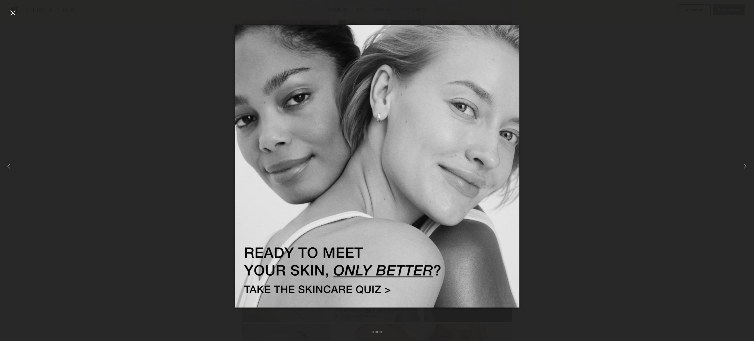
click at [12, 9] on div at bounding box center [12, 12] width 9 height 9
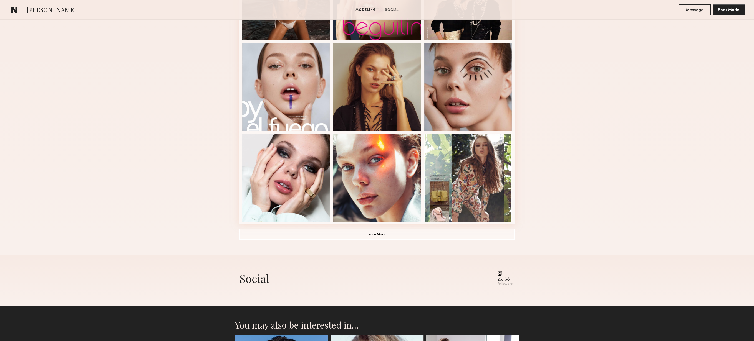
scroll to position [315, 0]
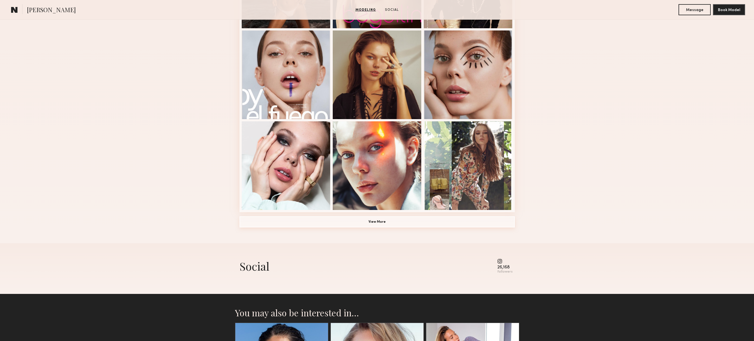
click at [396, 222] on button "View More" at bounding box center [376, 222] width 275 height 11
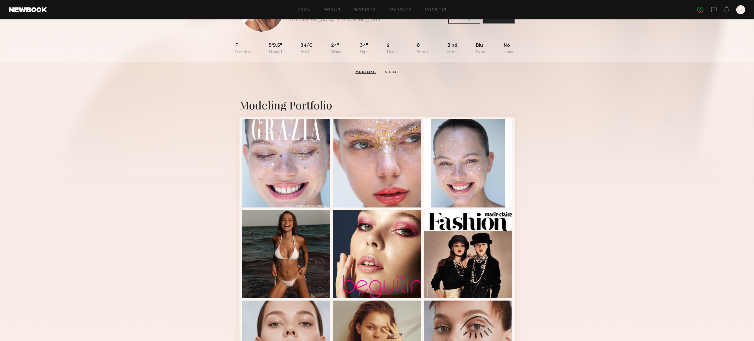
scroll to position [0, 0]
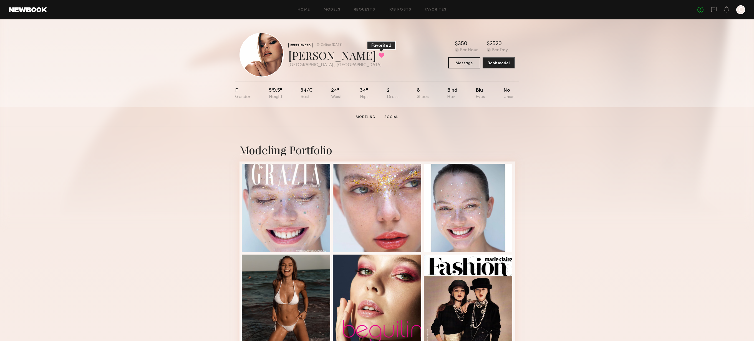
click at [378, 55] on button at bounding box center [381, 55] width 6 height 5
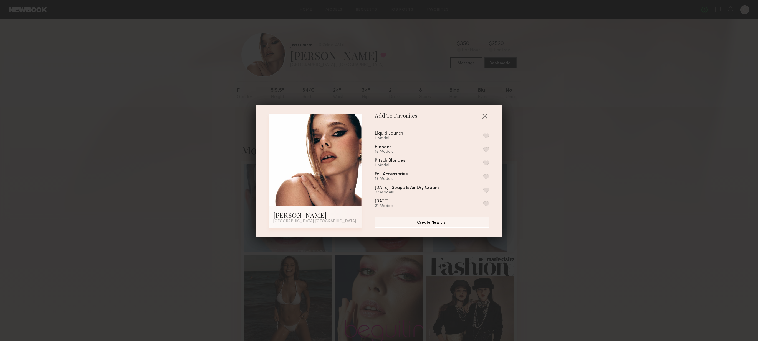
click at [483, 135] on button "button" at bounding box center [486, 135] width 6 height 5
click at [483, 115] on button "button" at bounding box center [484, 116] width 9 height 9
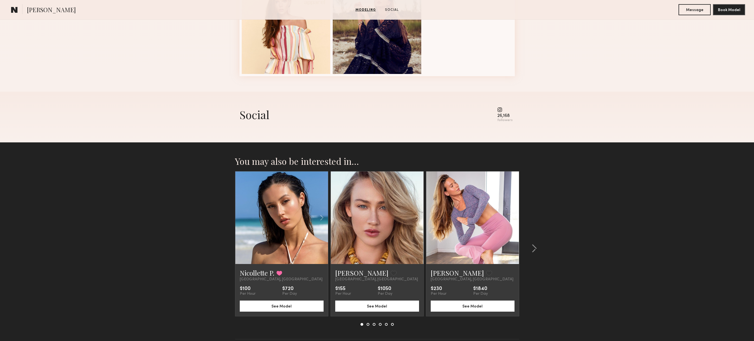
scroll to position [659, 0]
